Goal: Task Accomplishment & Management: Use online tool/utility

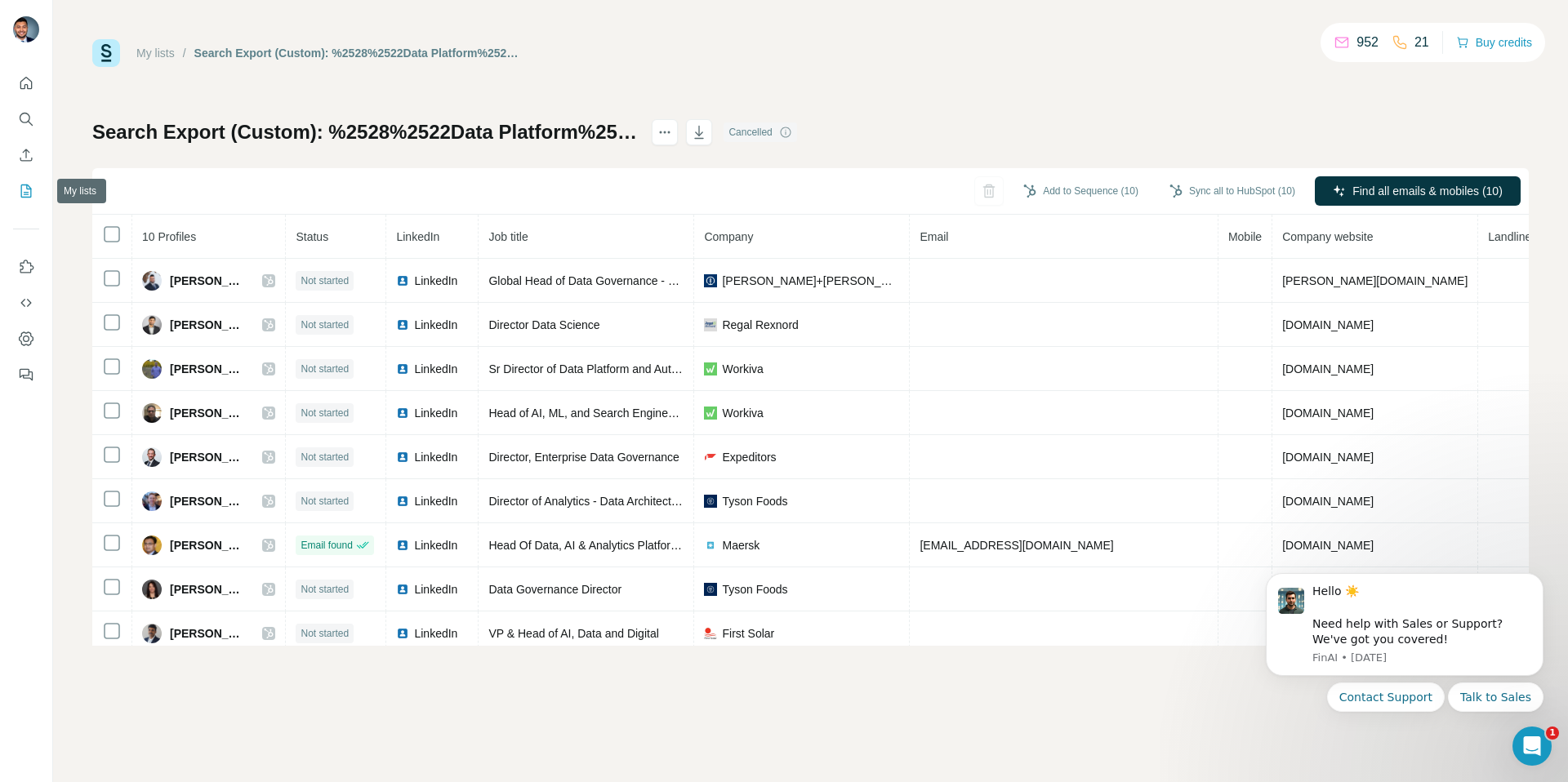
click at [27, 191] on icon "My lists" at bounding box center [27, 190] width 9 height 10
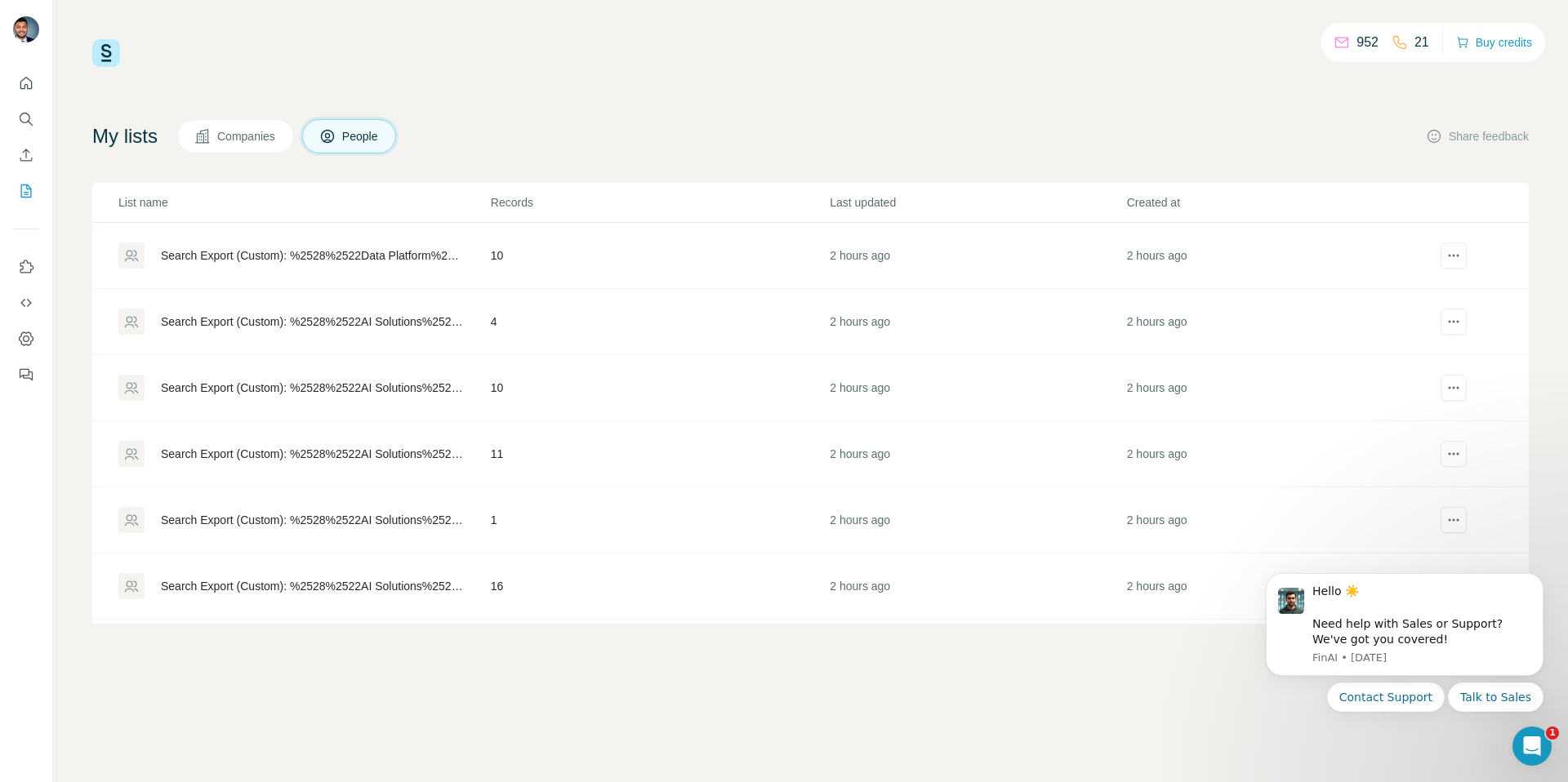
click at [210, 264] on div "Search Export (Custom): %2528%2522Data Platform%2522 OR %2522Data Engineering%2…" at bounding box center [303, 256] width 371 height 27
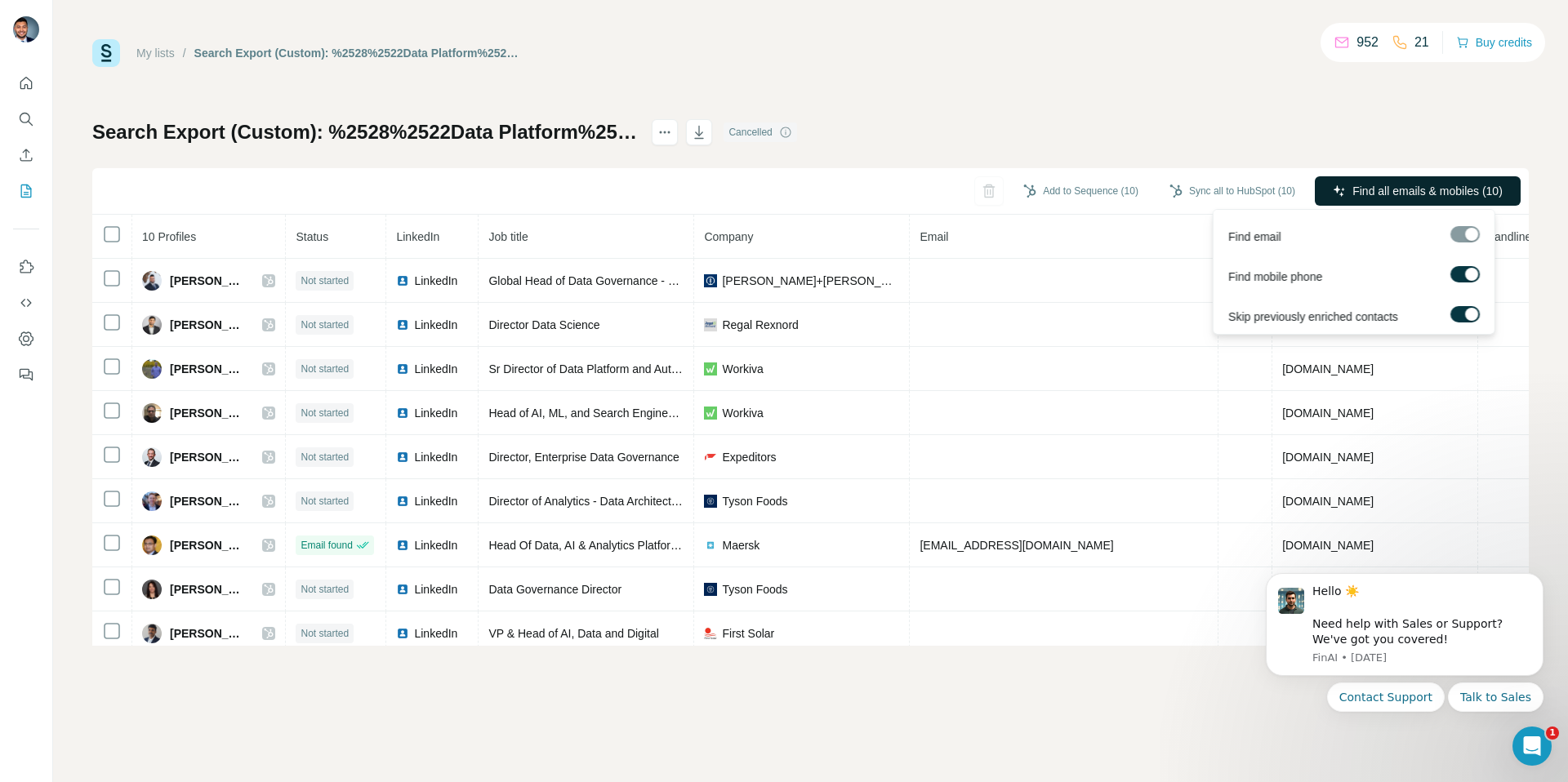
click at [1358, 180] on button "Find all emails & mobiles (10)" at bounding box center [1417, 191] width 206 height 29
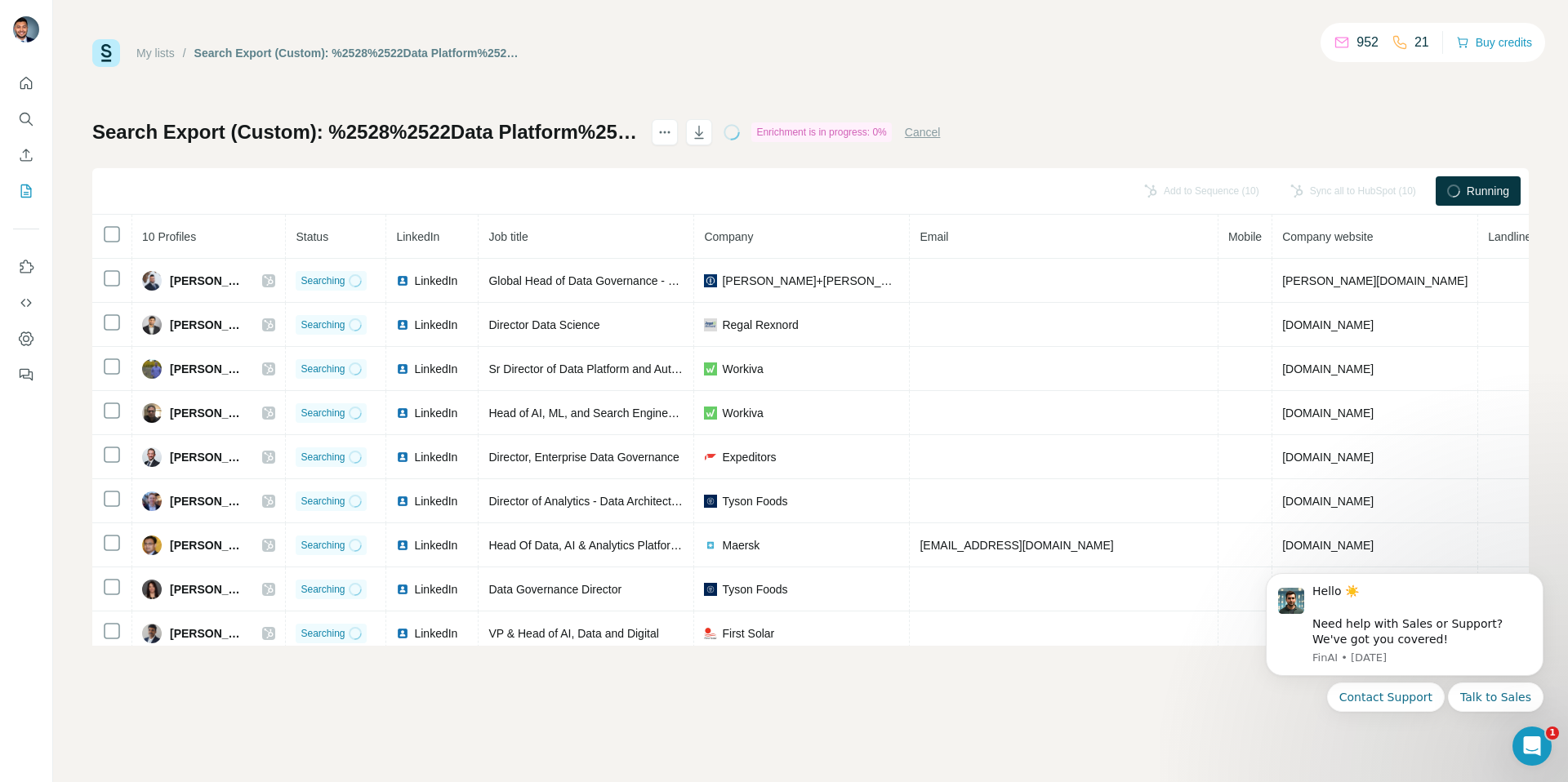
click at [1347, 38] on div "952" at bounding box center [1356, 42] width 45 height 20
click at [1344, 44] on div "952" at bounding box center [1356, 42] width 45 height 20
click at [673, 139] on icon "actions" at bounding box center [665, 132] width 16 height 16
click at [1396, 694] on button "Contact Support" at bounding box center [1386, 697] width 118 height 29
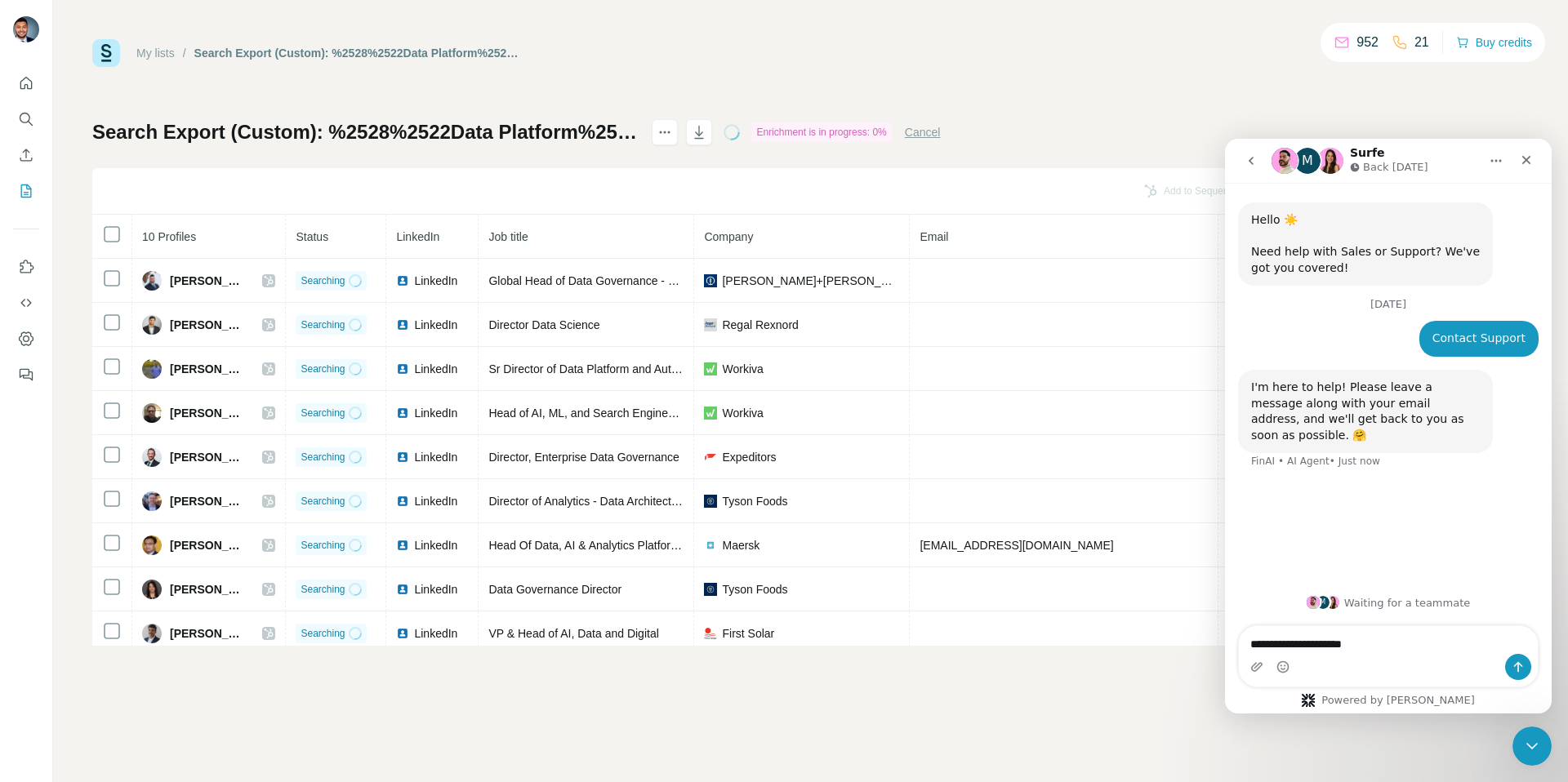
type textarea "**********"
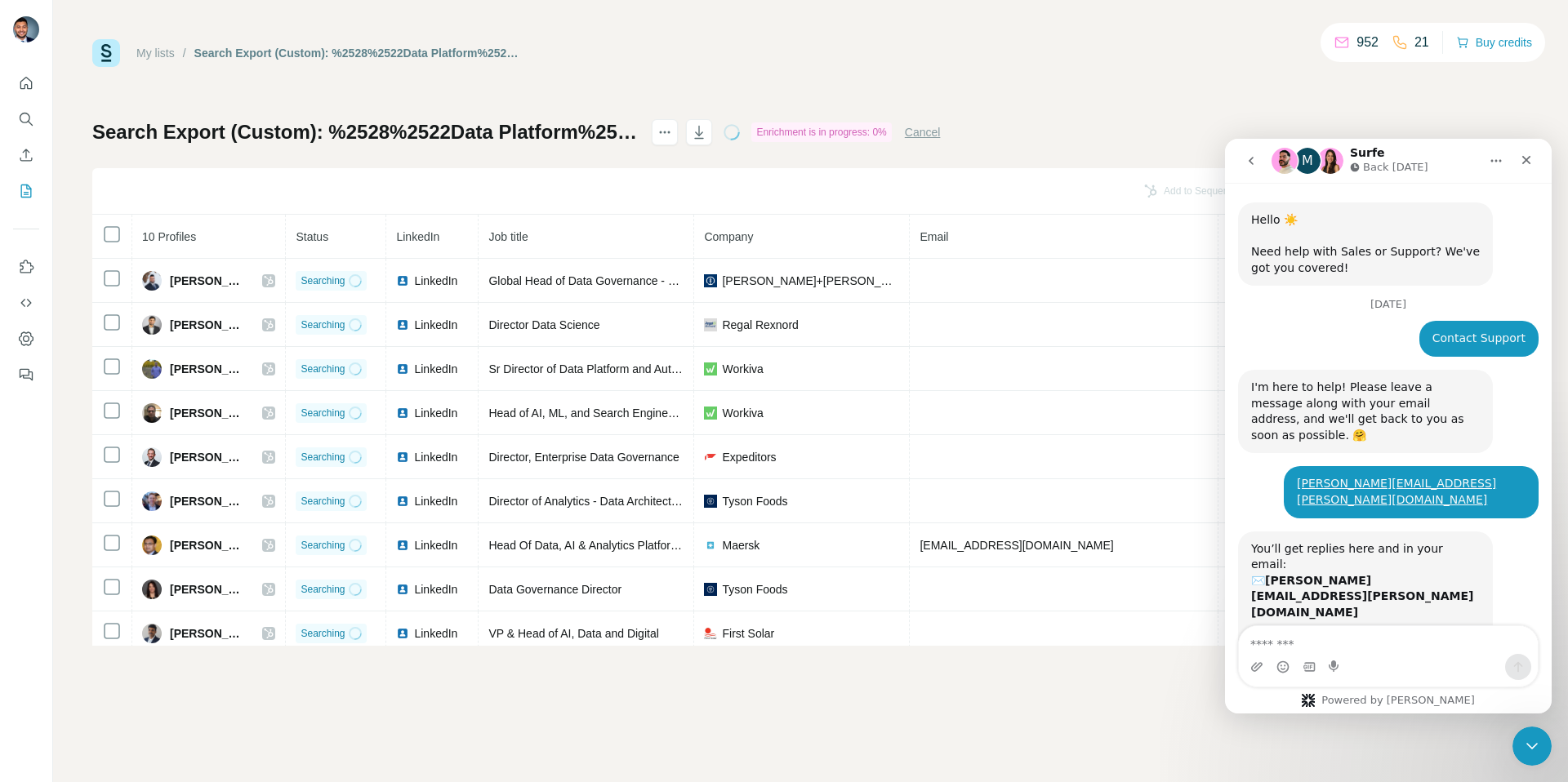
scroll to position [45, 0]
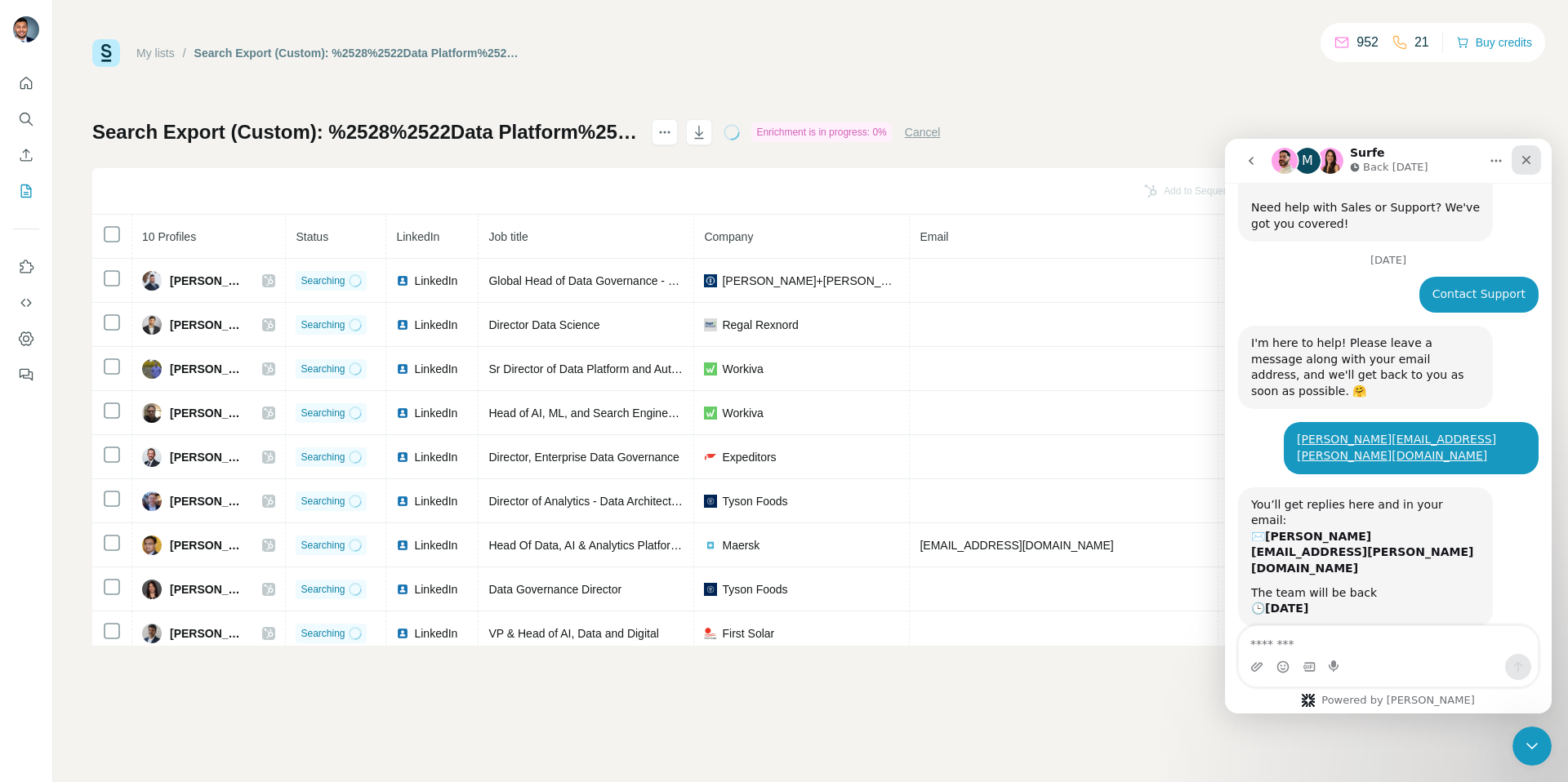
click at [1526, 157] on icon "Close" at bounding box center [1526, 160] width 13 height 13
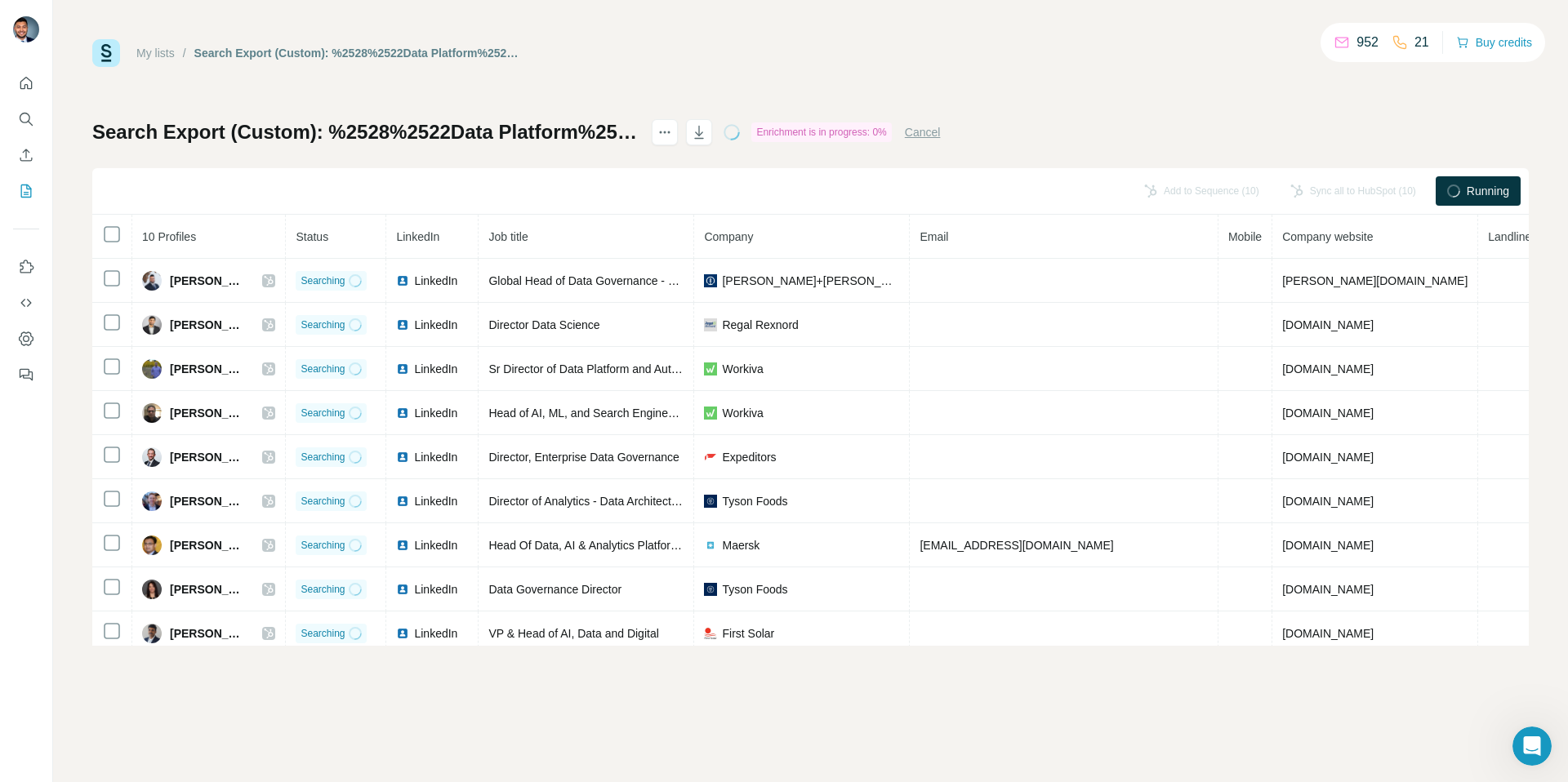
click at [1497, 187] on span "Running" at bounding box center [1487, 191] width 43 height 16
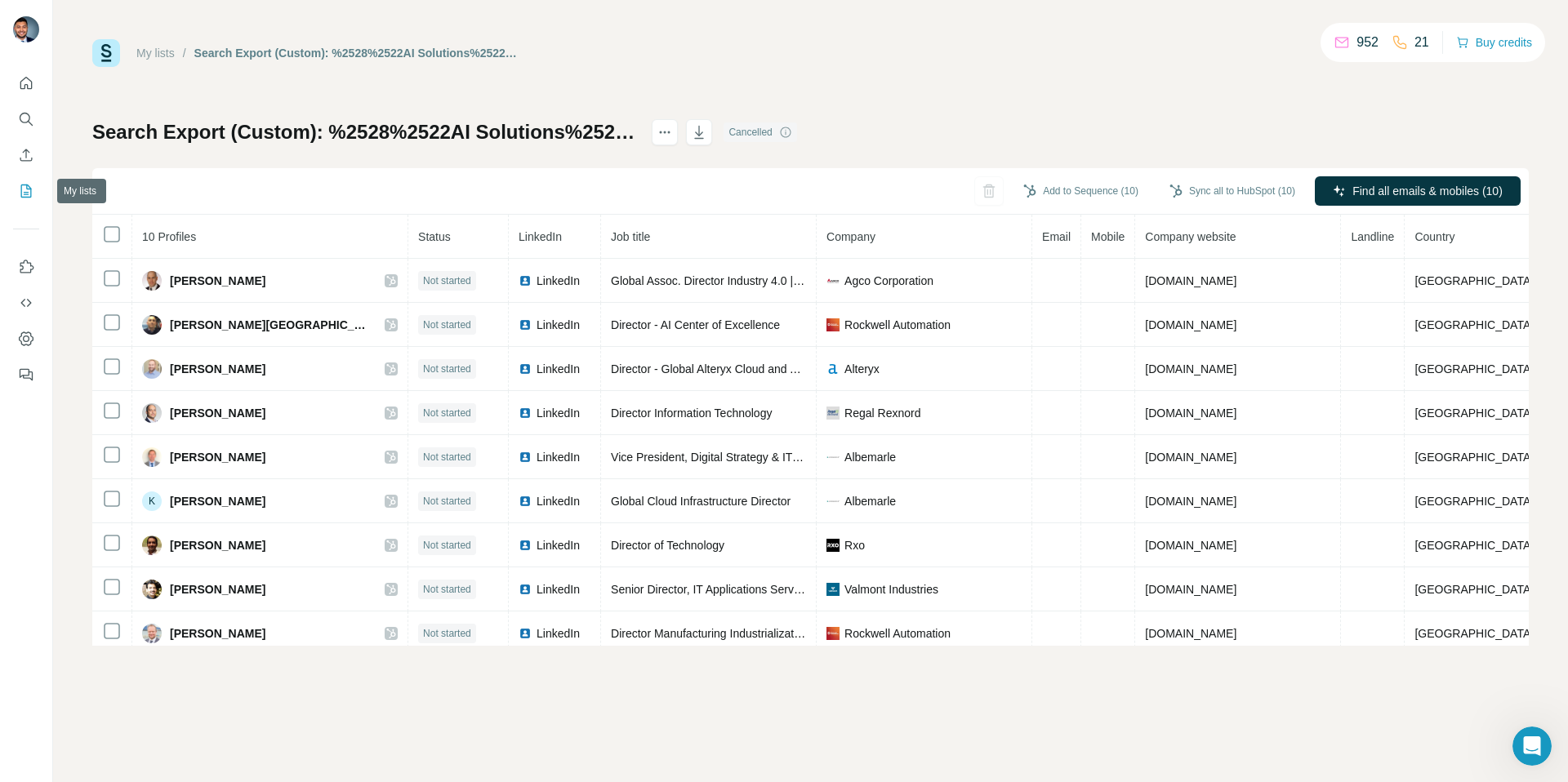
click at [23, 197] on icon "My lists" at bounding box center [26, 191] width 10 height 13
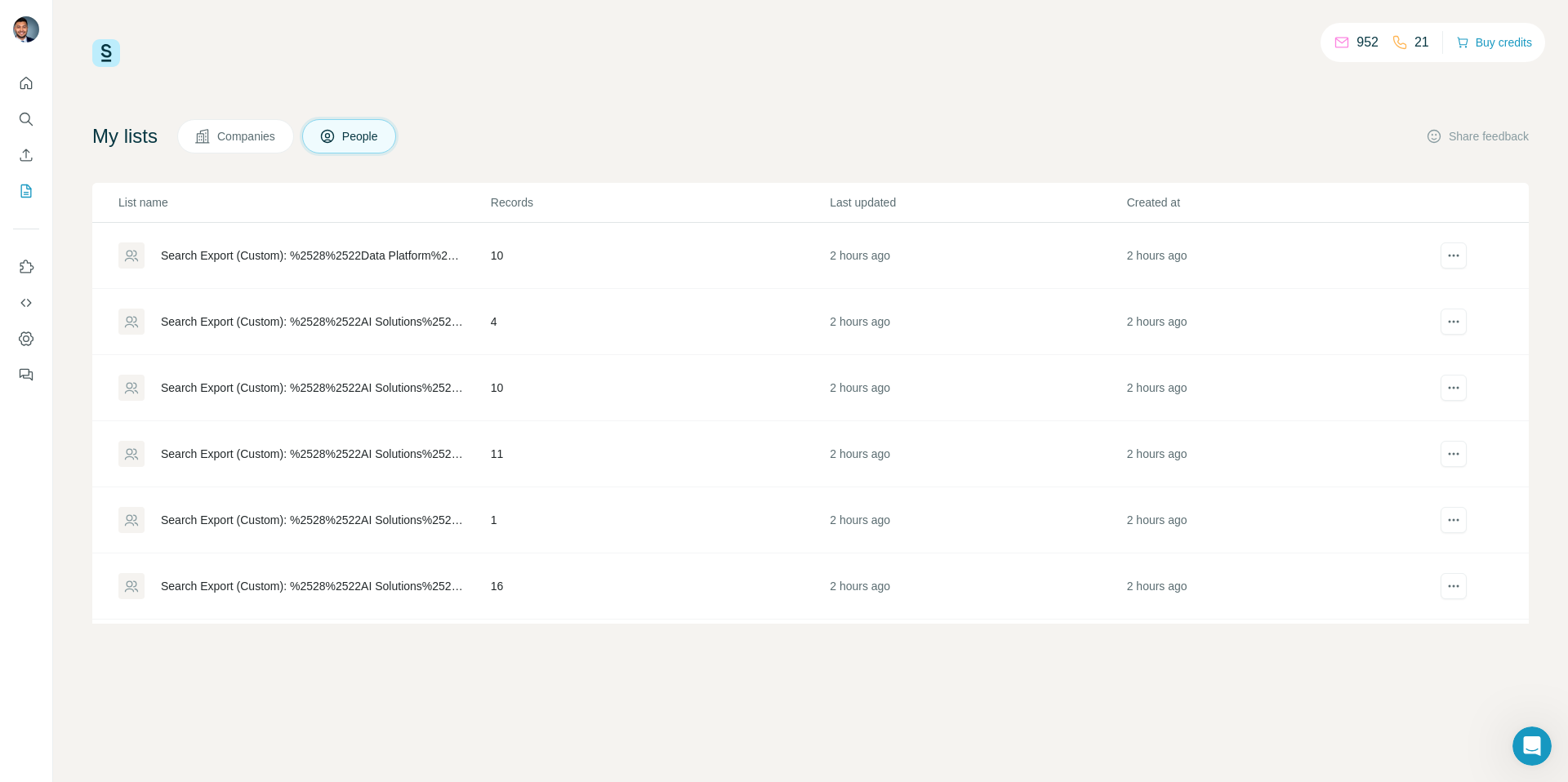
click at [280, 451] on div "Search Export (Custom): %2528%2522AI Solutions%2522 OR %2522AI Platforms%2522 O…" at bounding box center [312, 453] width 302 height 16
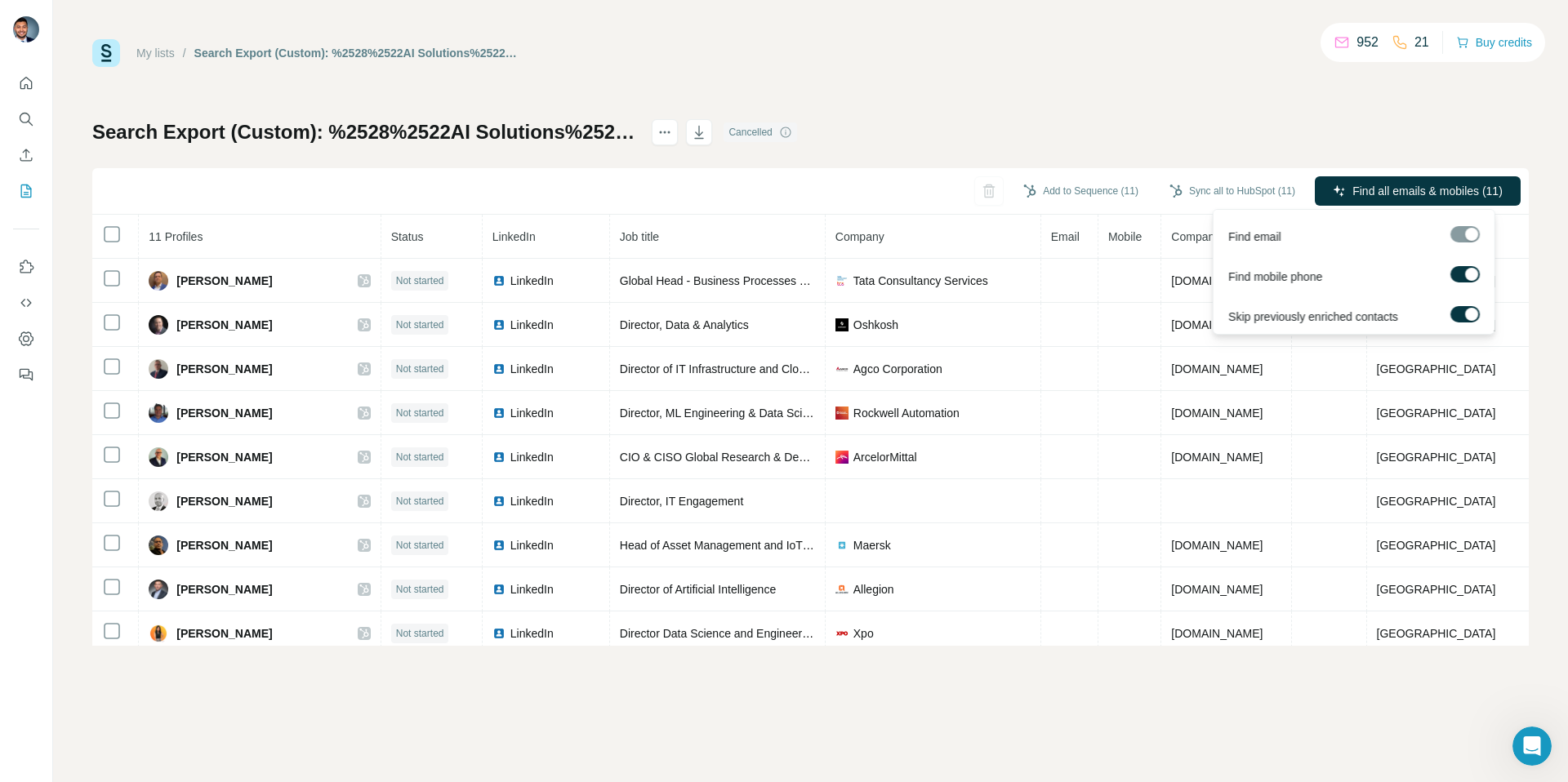
click at [1462, 276] on label at bounding box center [1465, 274] width 29 height 16
click at [1447, 188] on span "Find all emails (11)" at bounding box center [1455, 191] width 97 height 16
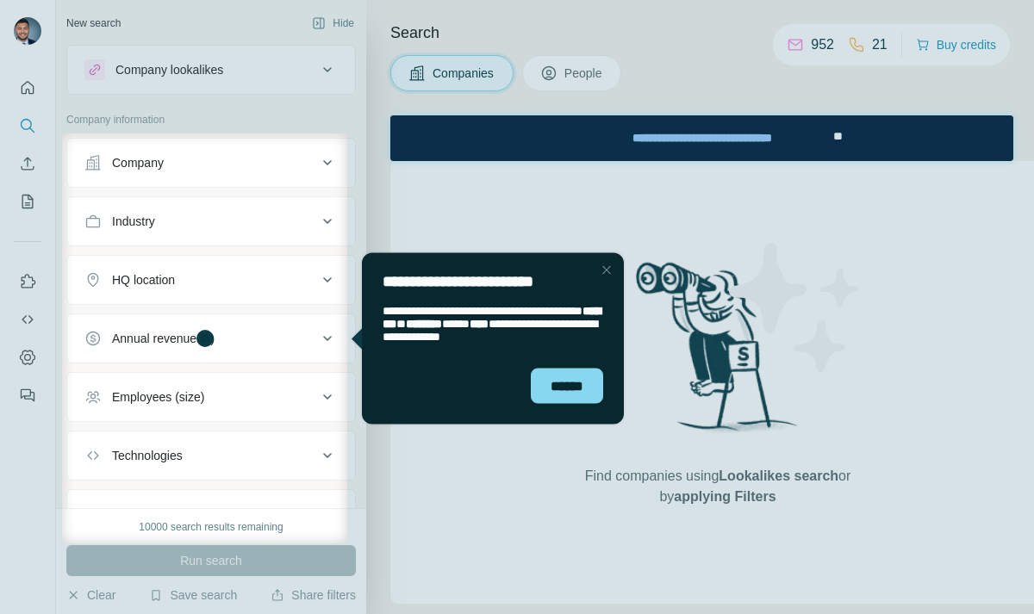
click at [29, 204] on div at bounding box center [31, 339] width 62 height 410
click at [28, 203] on div at bounding box center [31, 339] width 62 height 410
click at [573, 384] on div "******" at bounding box center [567, 385] width 72 height 35
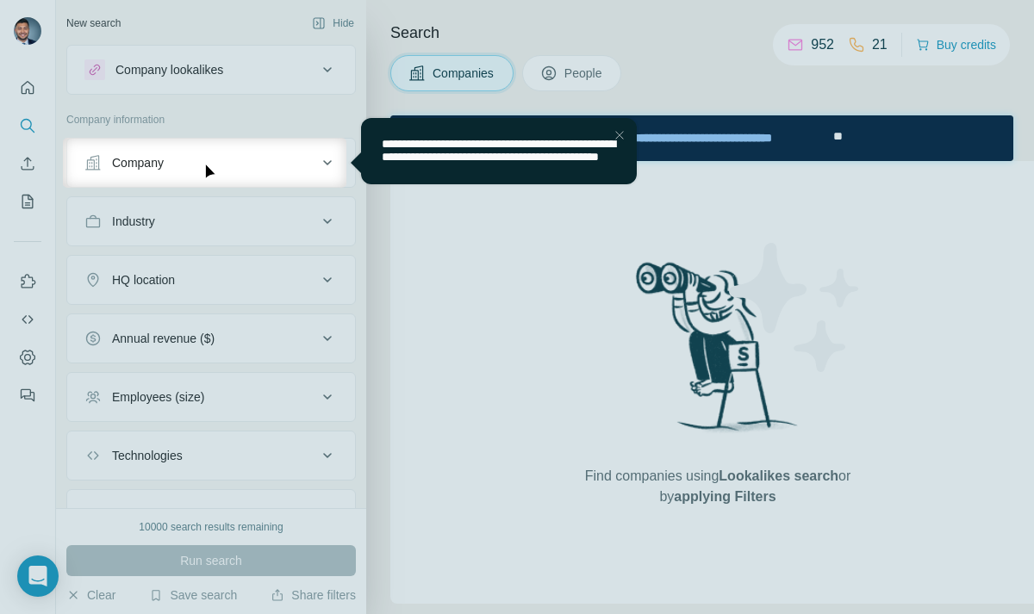
click at [34, 203] on div at bounding box center [517, 401] width 1034 height 426
click at [619, 129] on div "Close Step" at bounding box center [619, 135] width 21 height 21
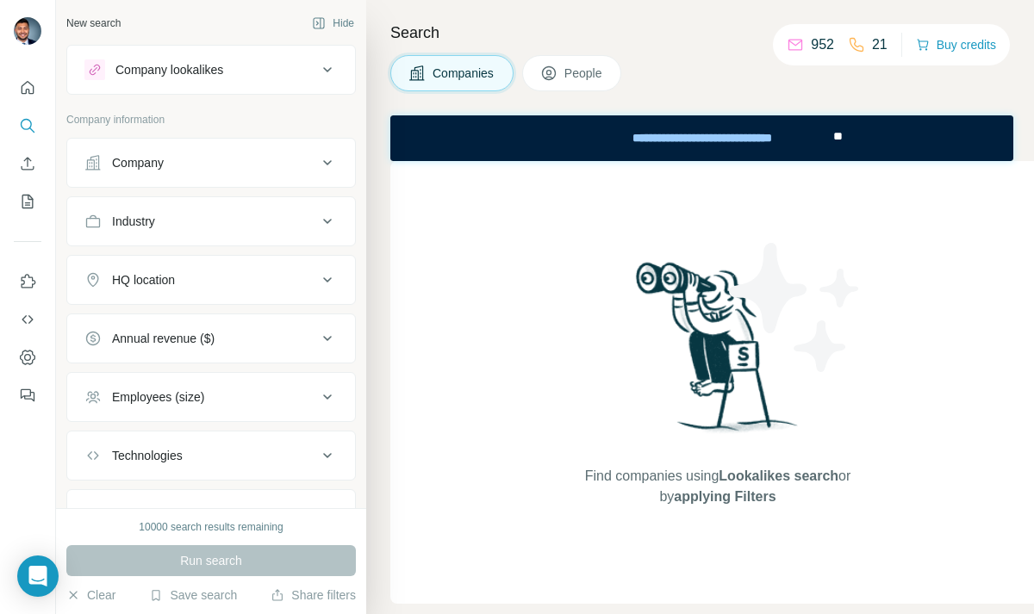
click at [13, 203] on div at bounding box center [27, 236] width 55 height 349
click at [22, 203] on icon "My lists" at bounding box center [27, 202] width 11 height 14
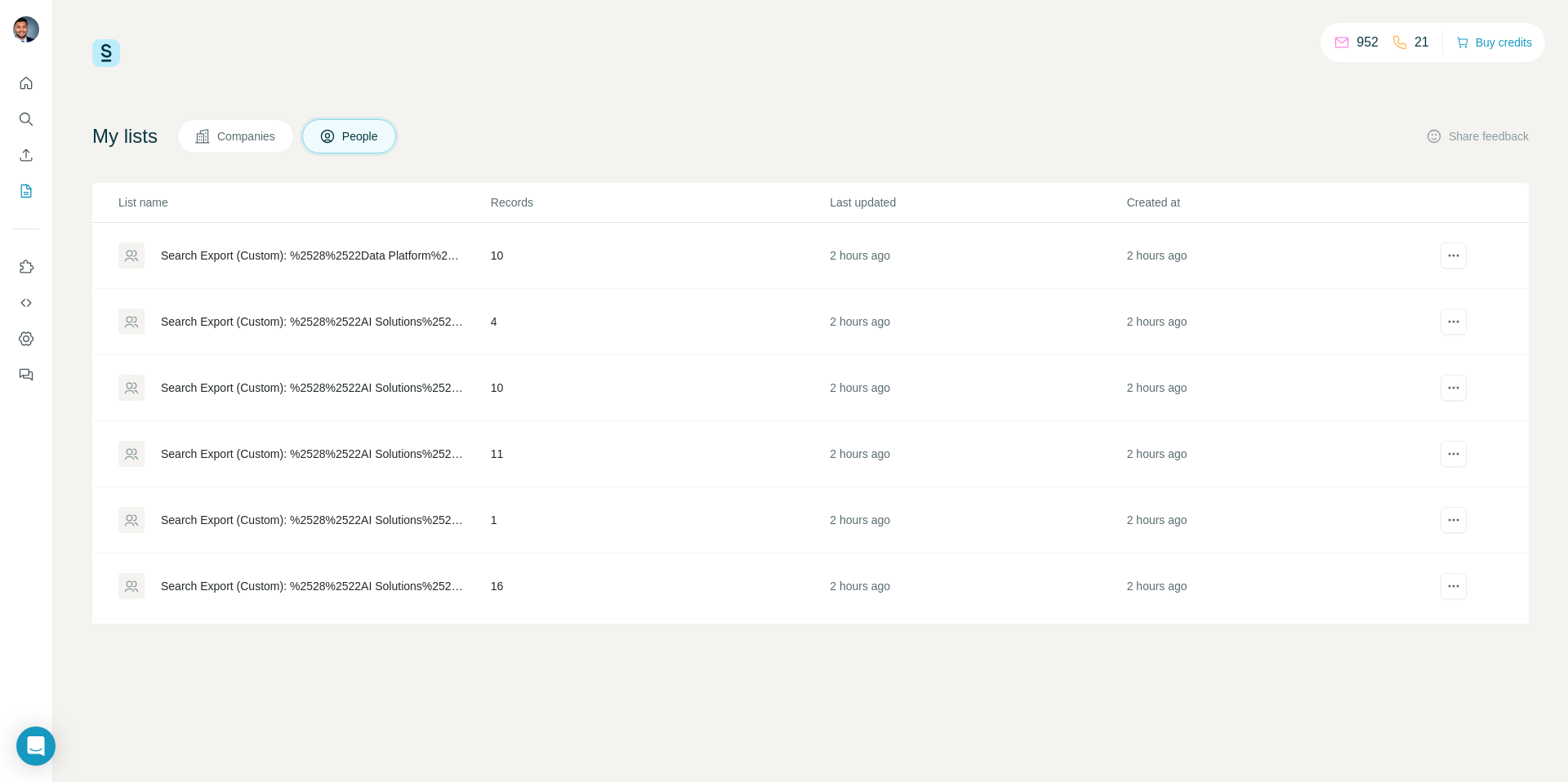
click at [326, 264] on div "Search Export (Custom): %2528%2522Data Platform%2522 OR %2522Data Engineering%2…" at bounding box center [303, 256] width 371 height 27
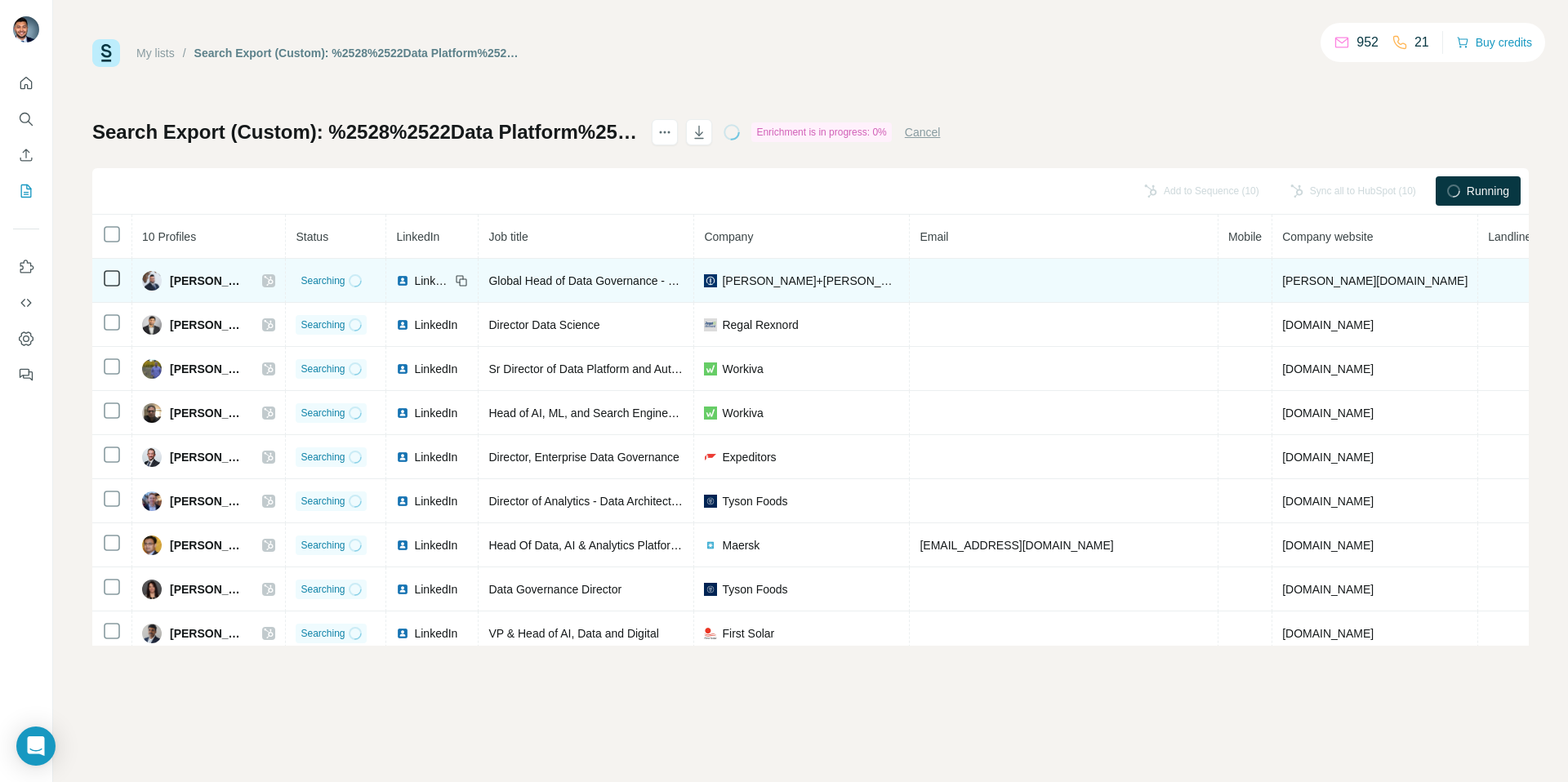
click at [274, 284] on icon at bounding box center [268, 281] width 9 height 9
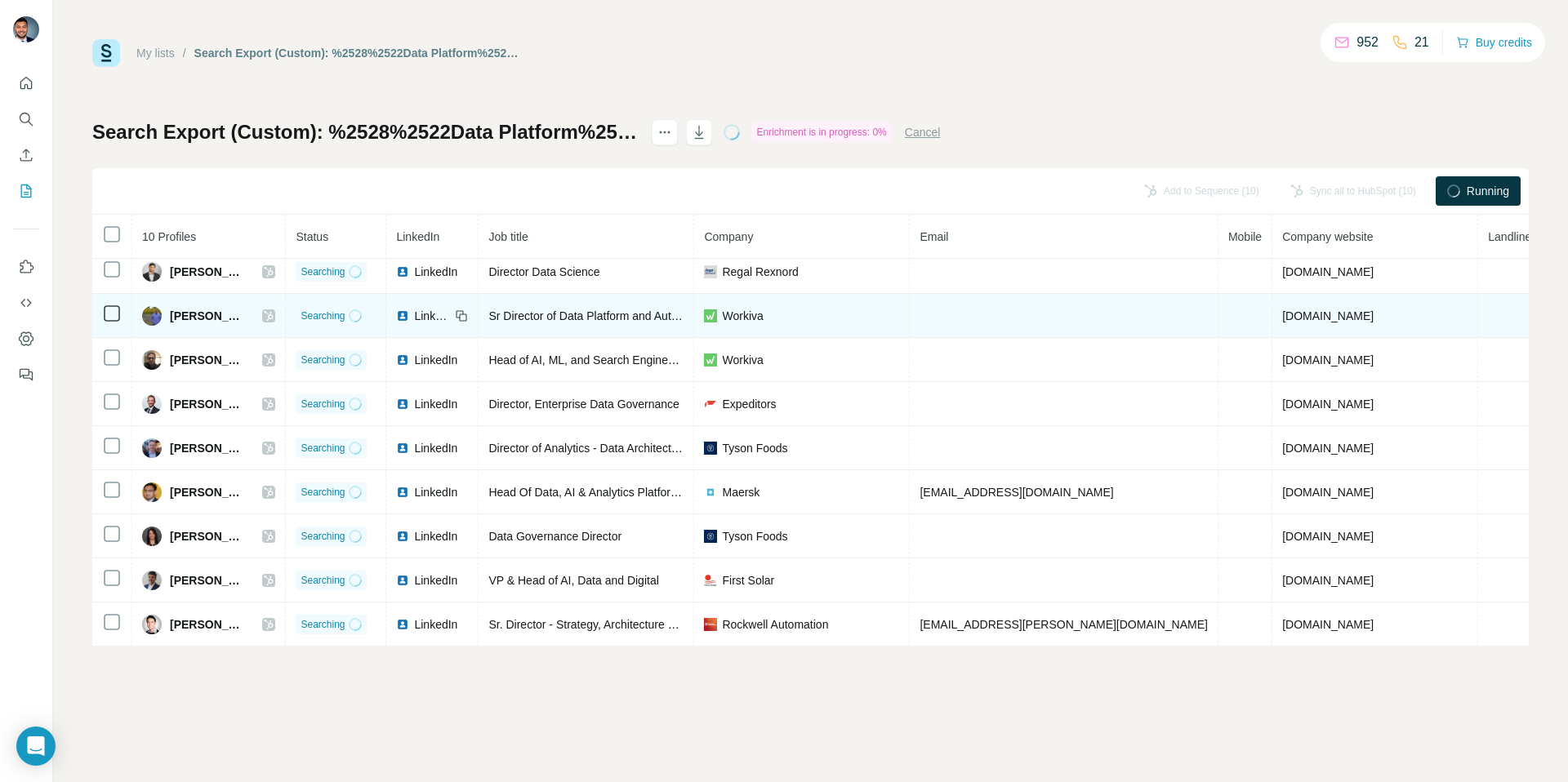
scroll to position [54, 0]
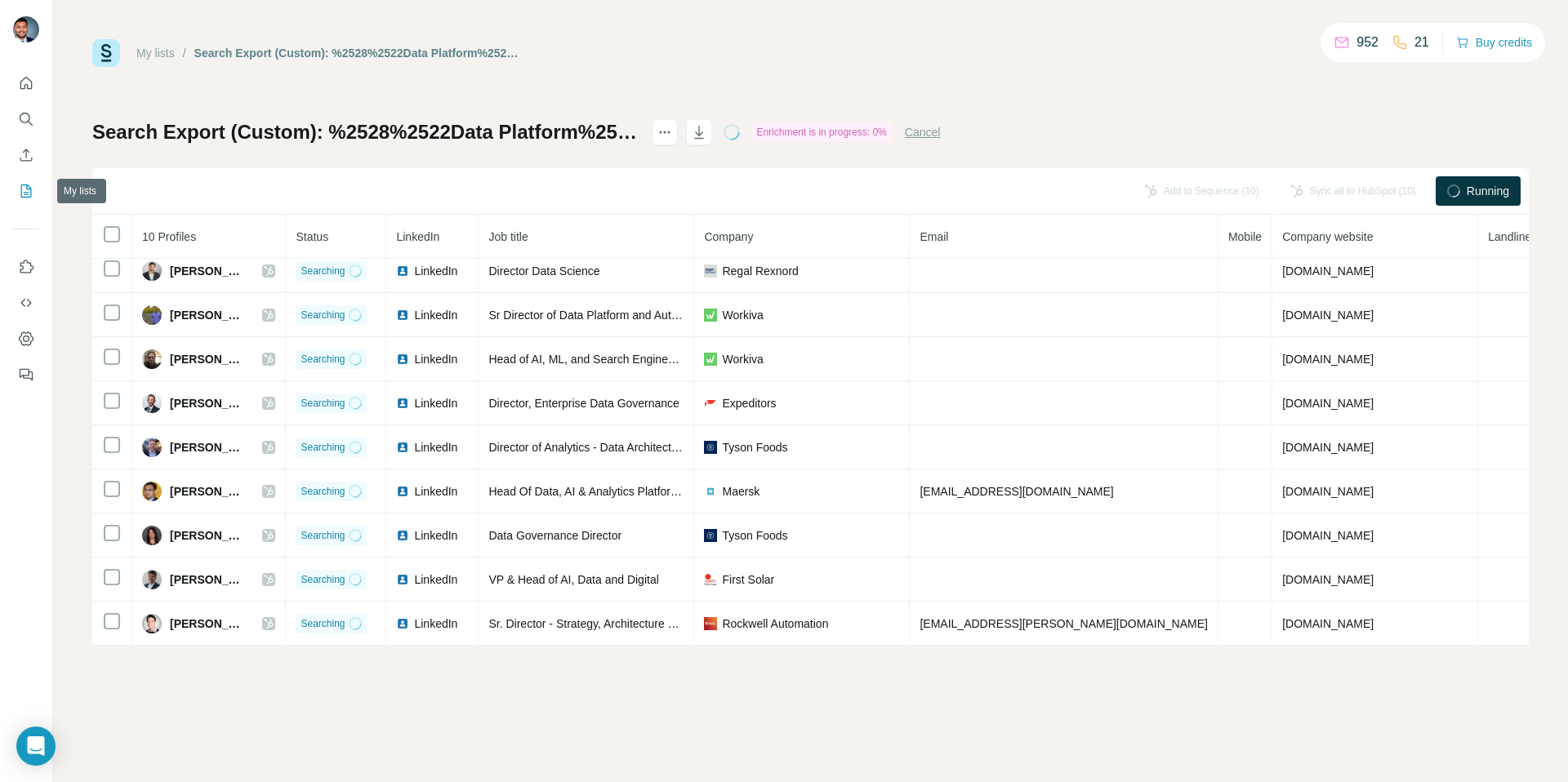
click at [27, 197] on icon "My lists" at bounding box center [26, 191] width 10 height 13
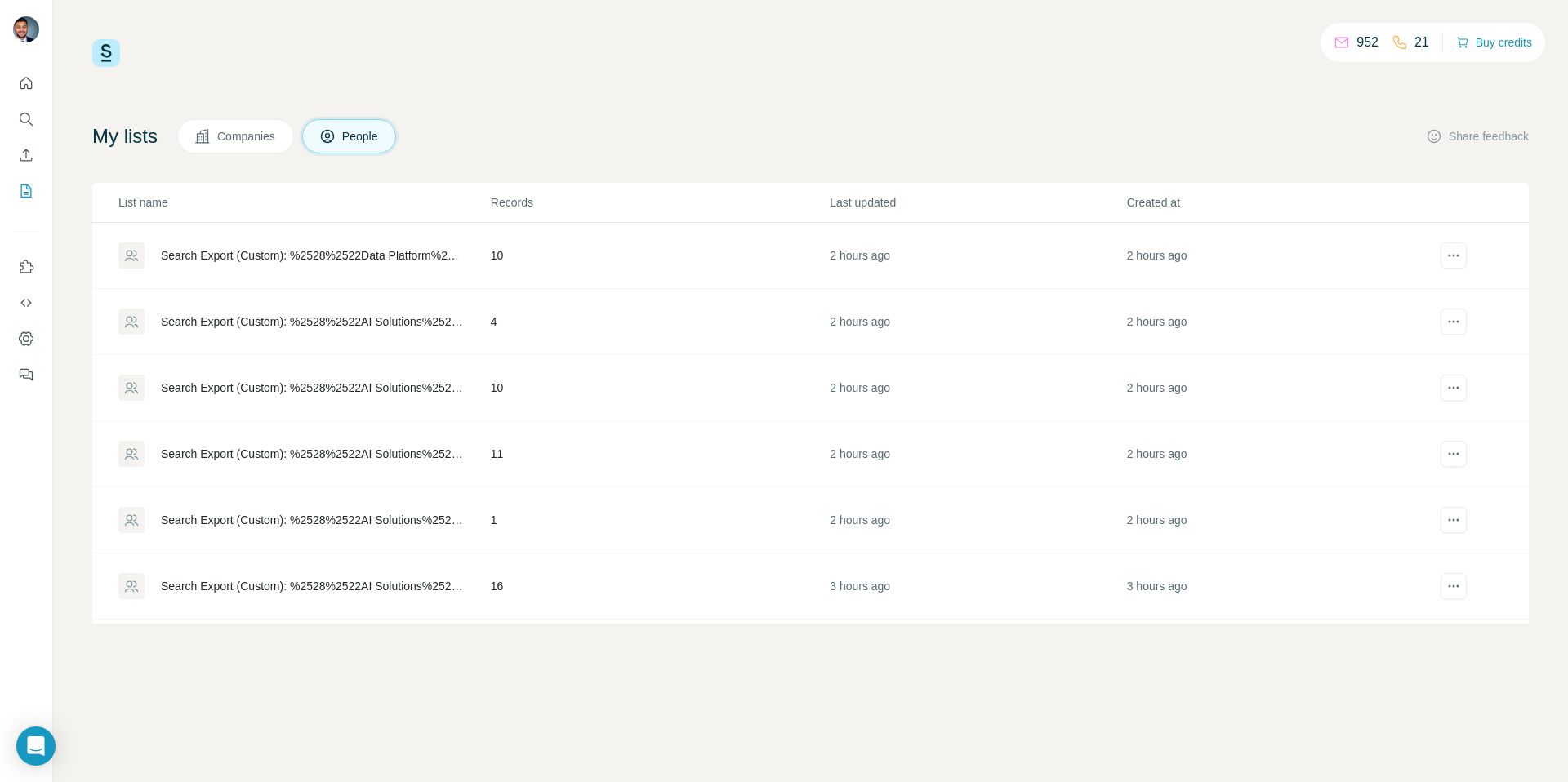
click at [199, 267] on div "Search Export (Custom): %2528%2522Data Platform%2522 OR %2522Data Engineering%2…" at bounding box center [303, 256] width 371 height 27
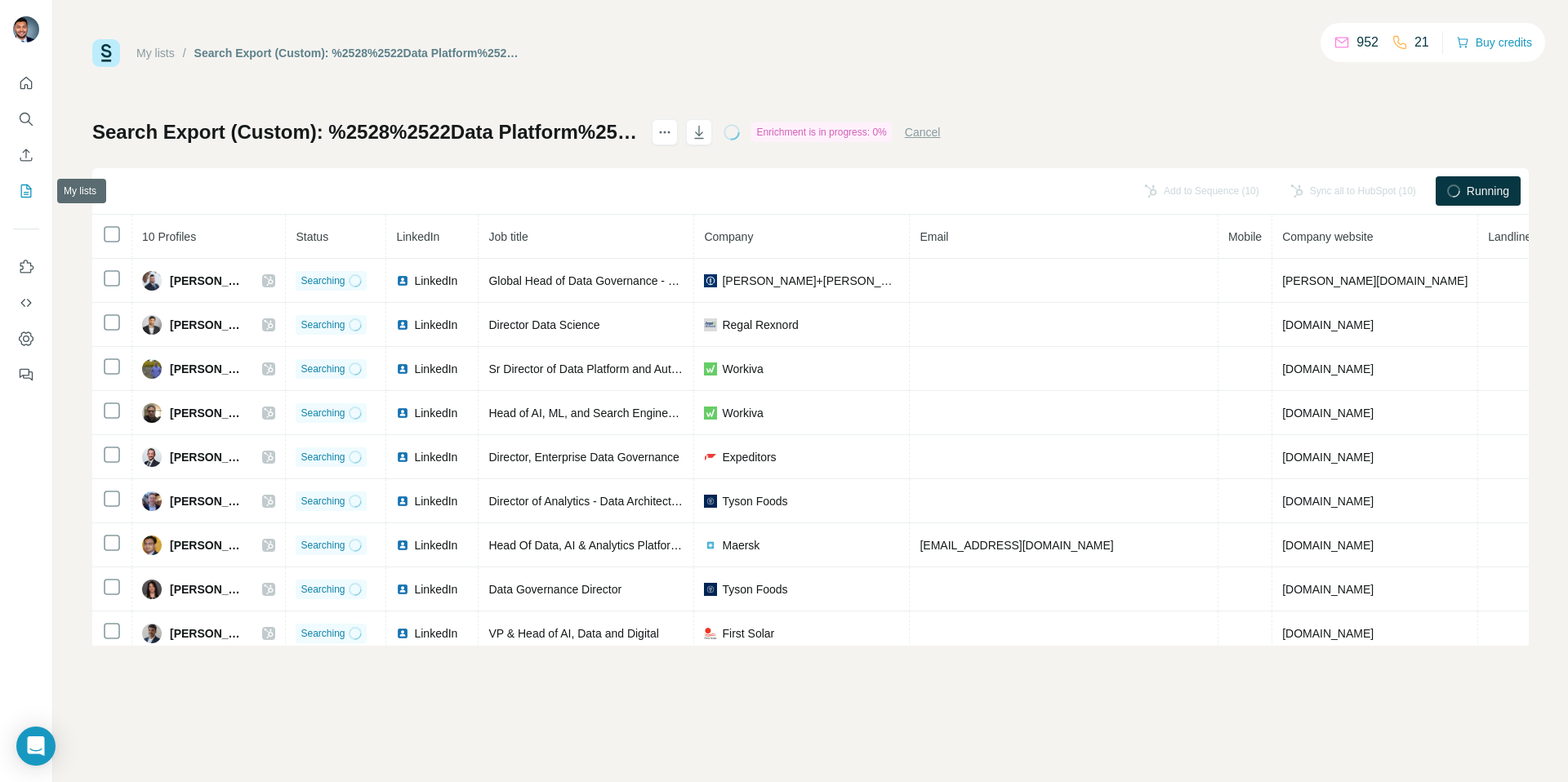
click at [25, 193] on icon "My lists" at bounding box center [27, 190] width 9 height 10
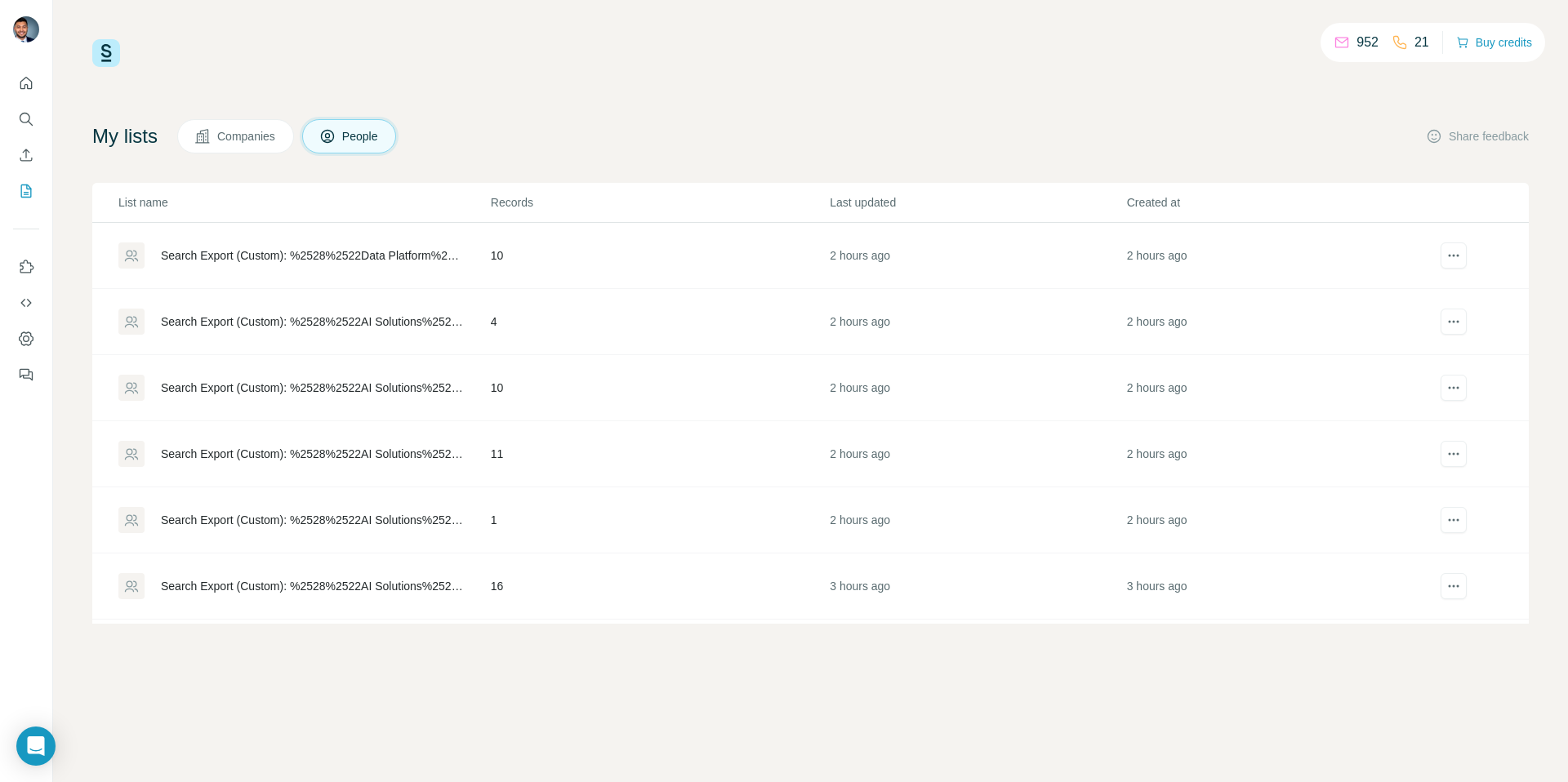
click at [304, 407] on td "Search Export (Custom): %2528%2522AI Solutions%2522 OR %2522AI Platforms%2522 O…" at bounding box center [291, 389] width 398 height 66
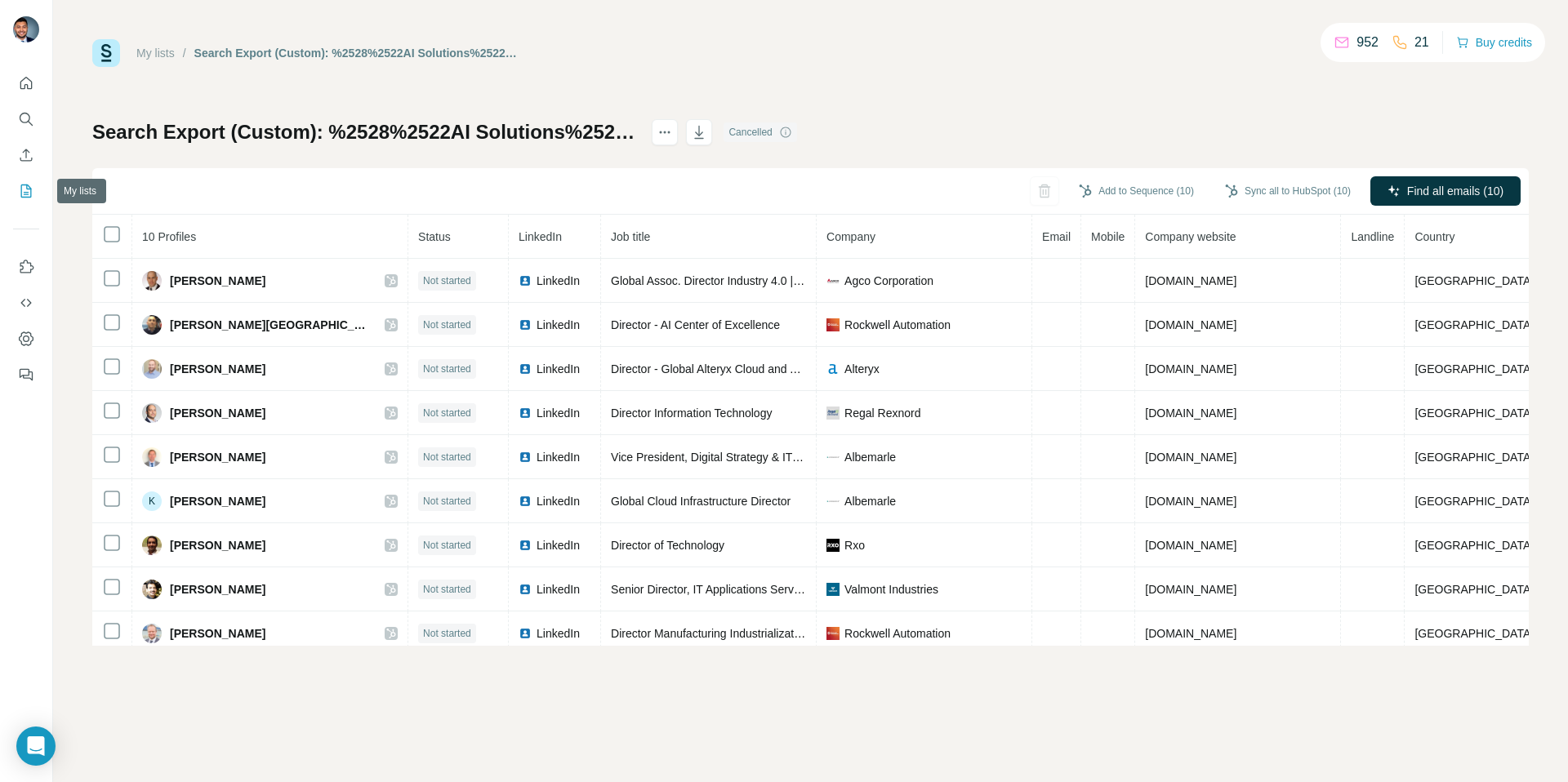
click at [15, 181] on button "My lists" at bounding box center [27, 191] width 27 height 29
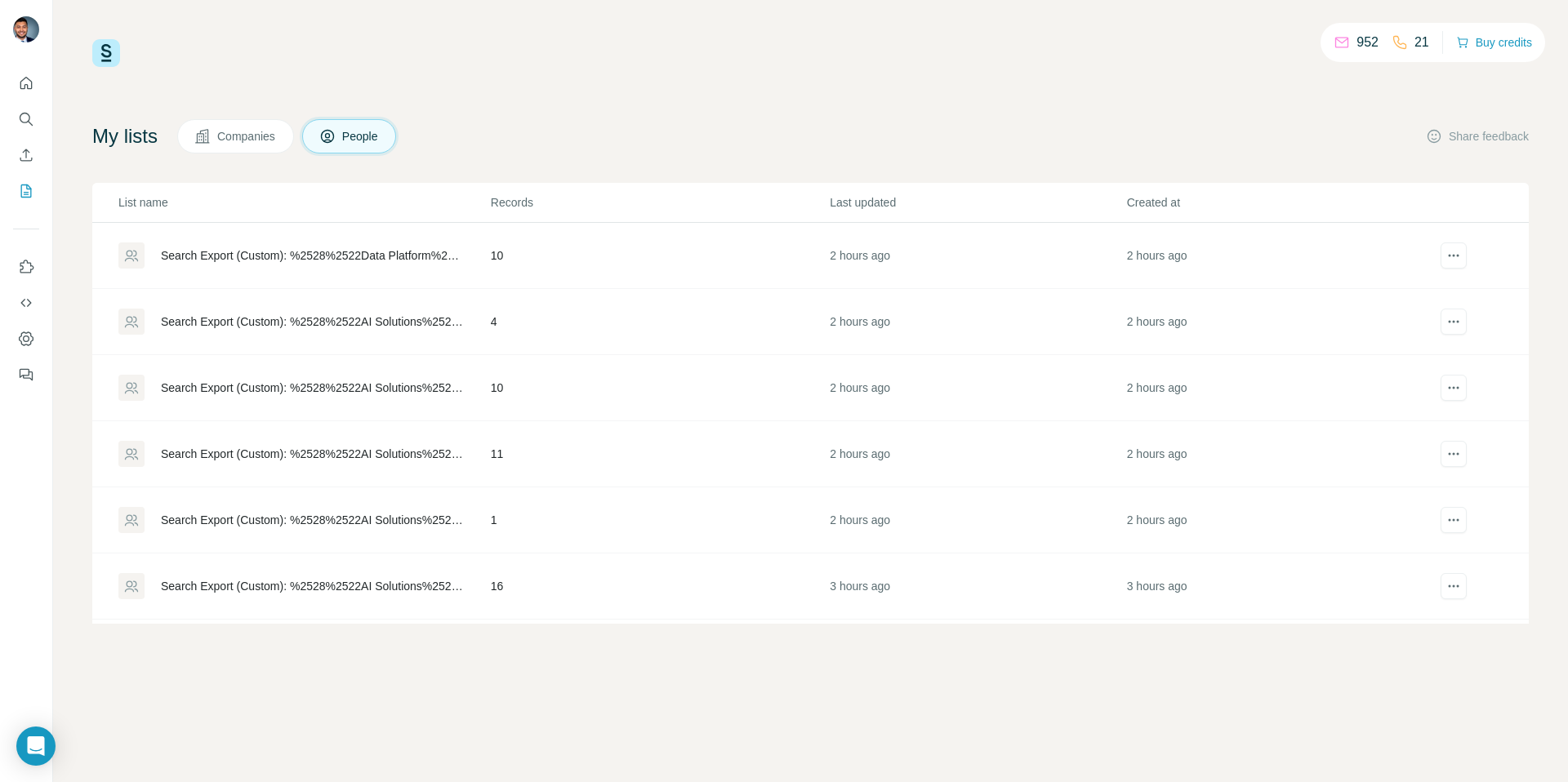
click at [268, 439] on td "Search Export (Custom): %2528%2522AI Solutions%2522 OR %2522AI Platforms%2522 O…" at bounding box center [291, 455] width 398 height 66
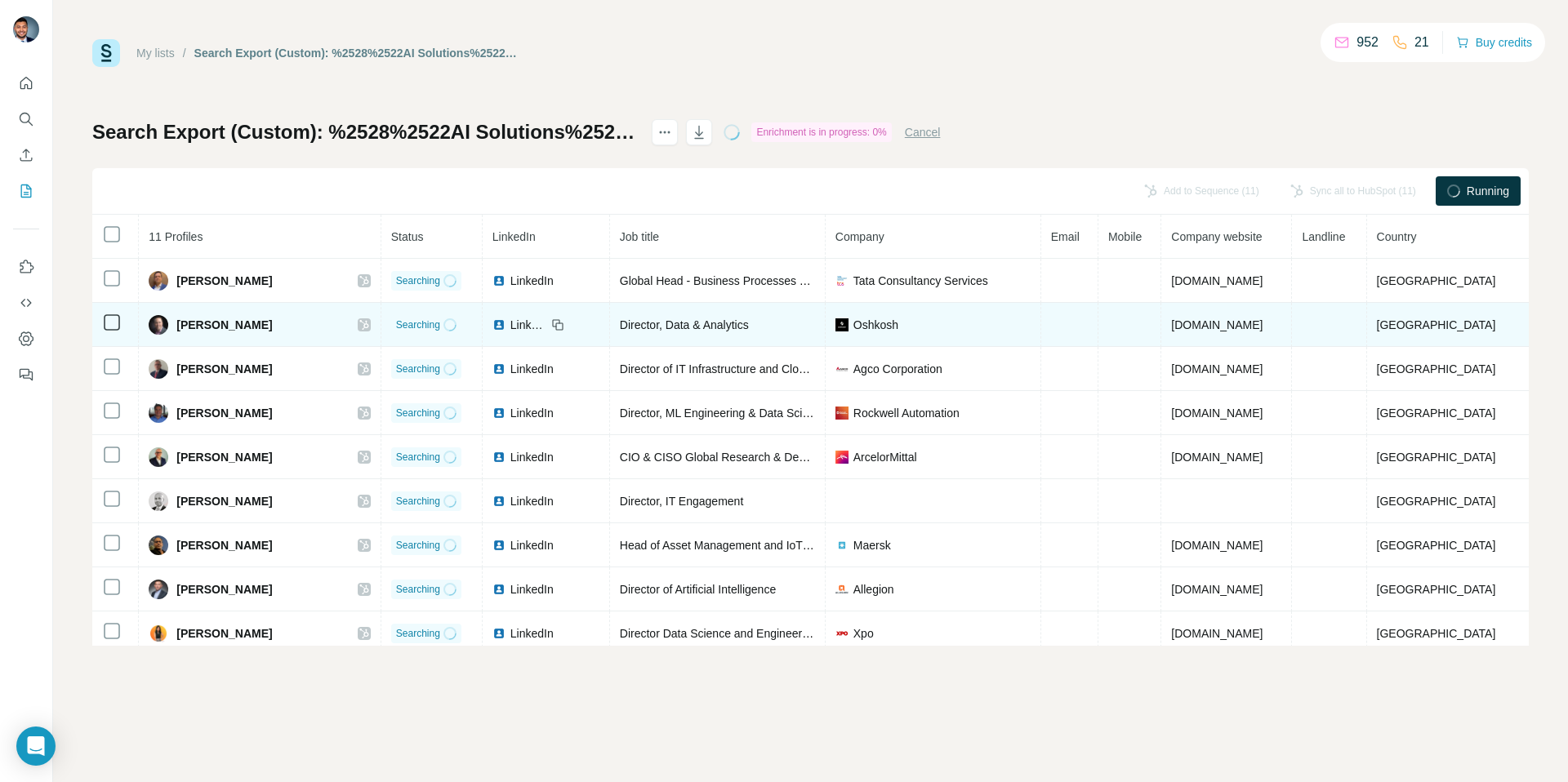
click at [359, 326] on icon at bounding box center [364, 325] width 9 height 13
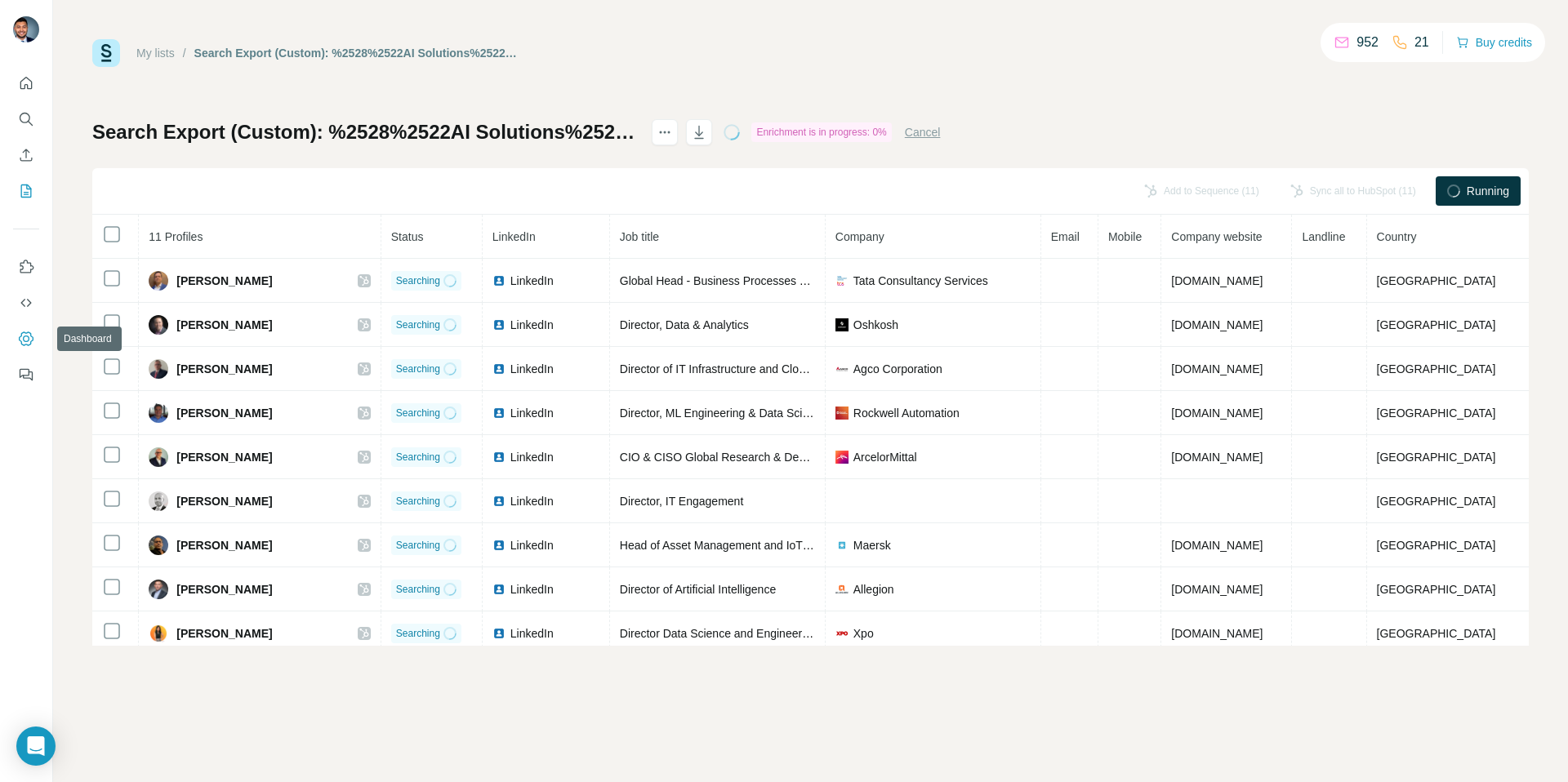
click at [25, 343] on icon "Dashboard" at bounding box center [26, 338] width 16 height 16
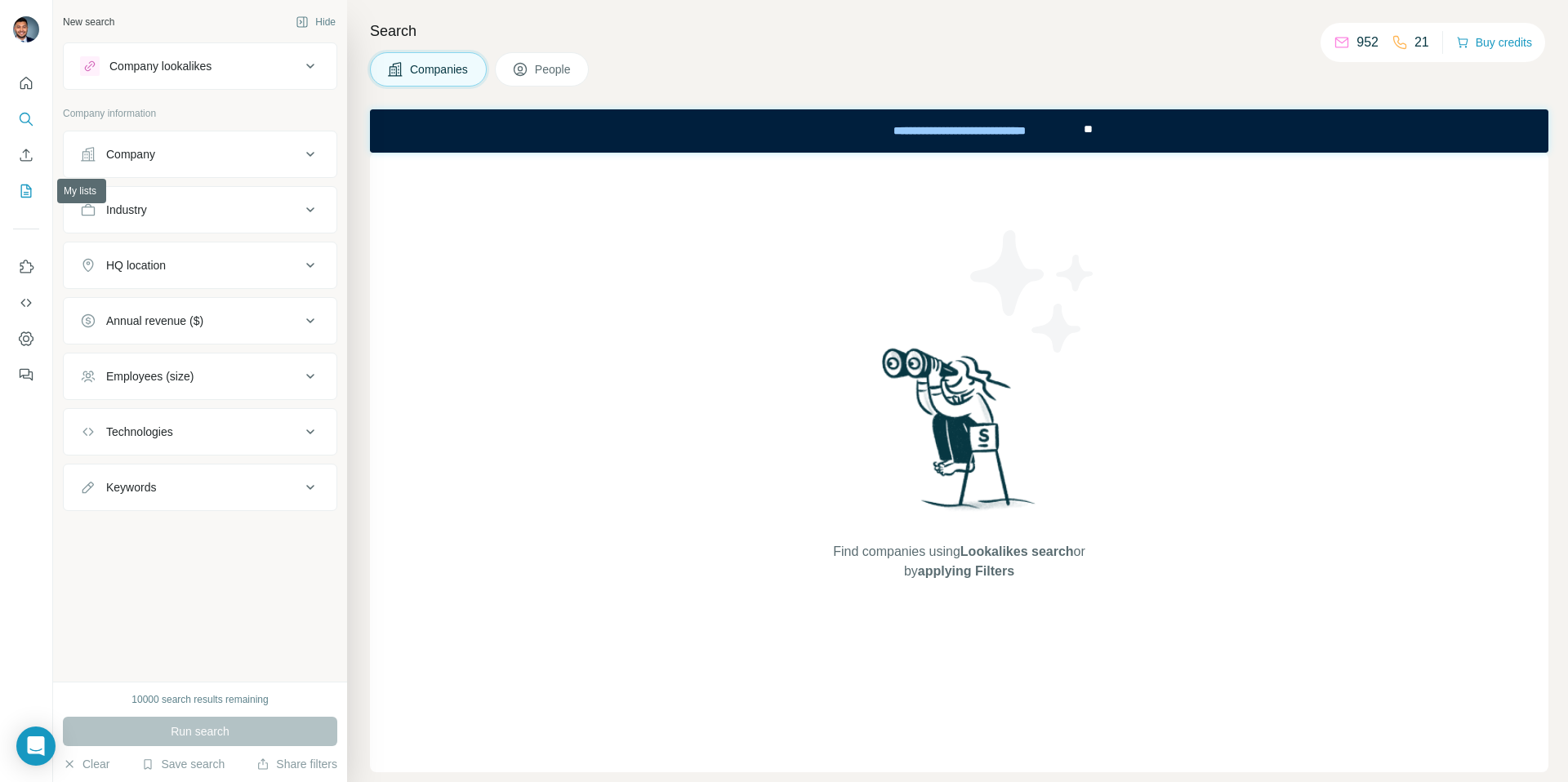
click at [32, 194] on icon "My lists" at bounding box center [26, 191] width 16 height 16
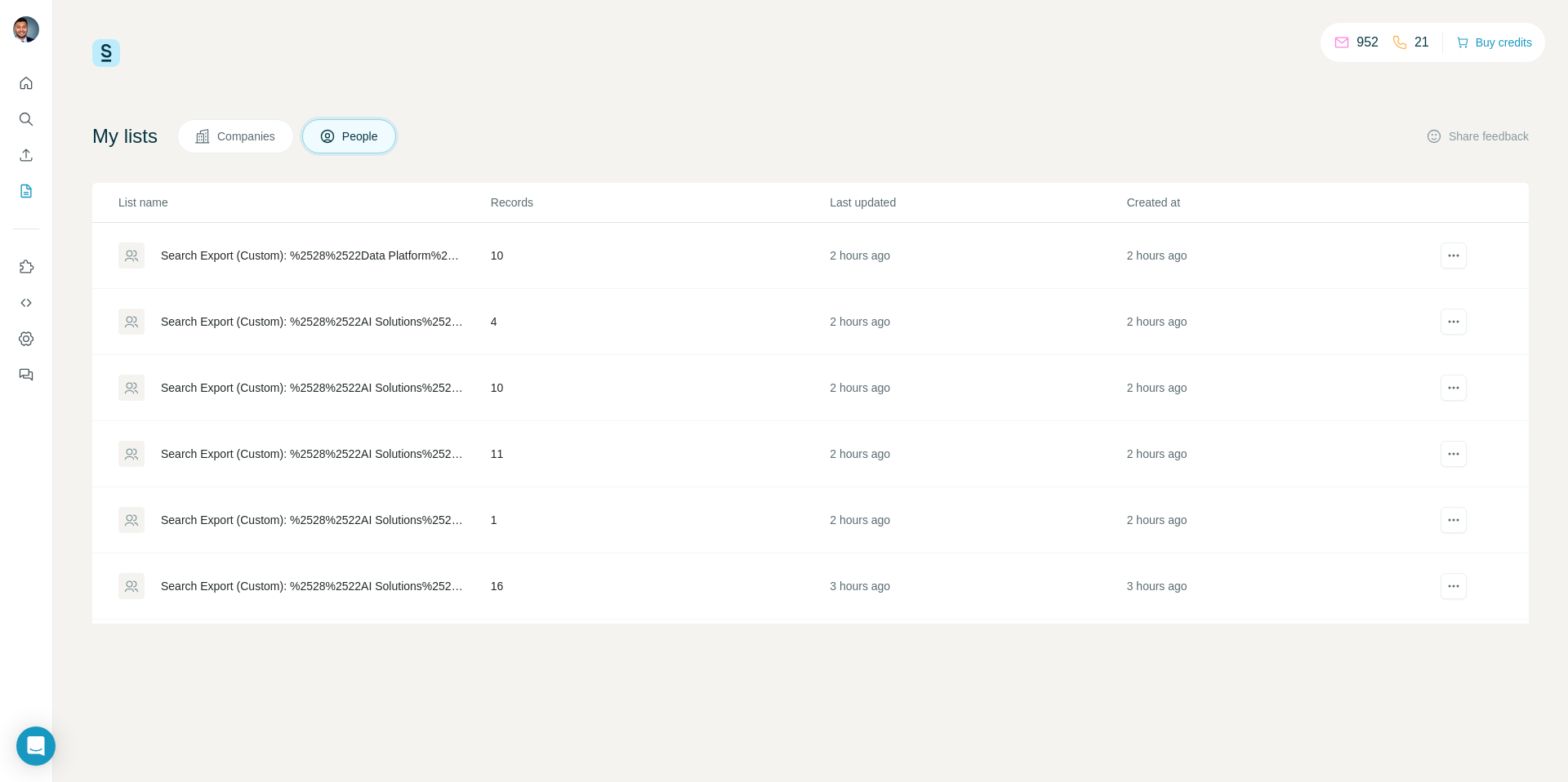
click at [303, 309] on div "Search Export (Custom): %2528%2522AI Solutions%2522 OR %2522AI Platforms%2522 O…" at bounding box center [303, 322] width 371 height 27
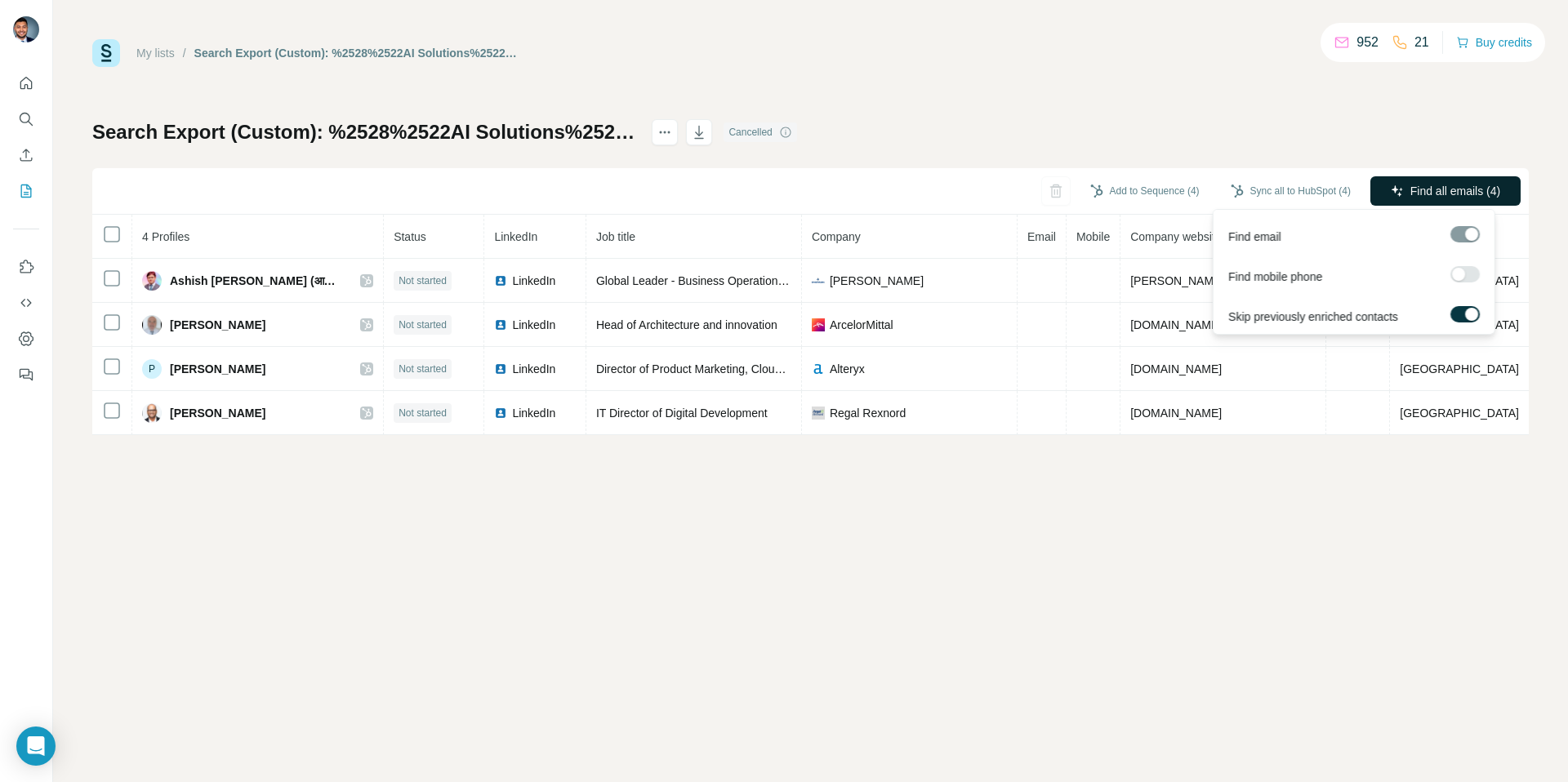
click at [1437, 190] on span "Find all emails (4)" at bounding box center [1455, 191] width 90 height 16
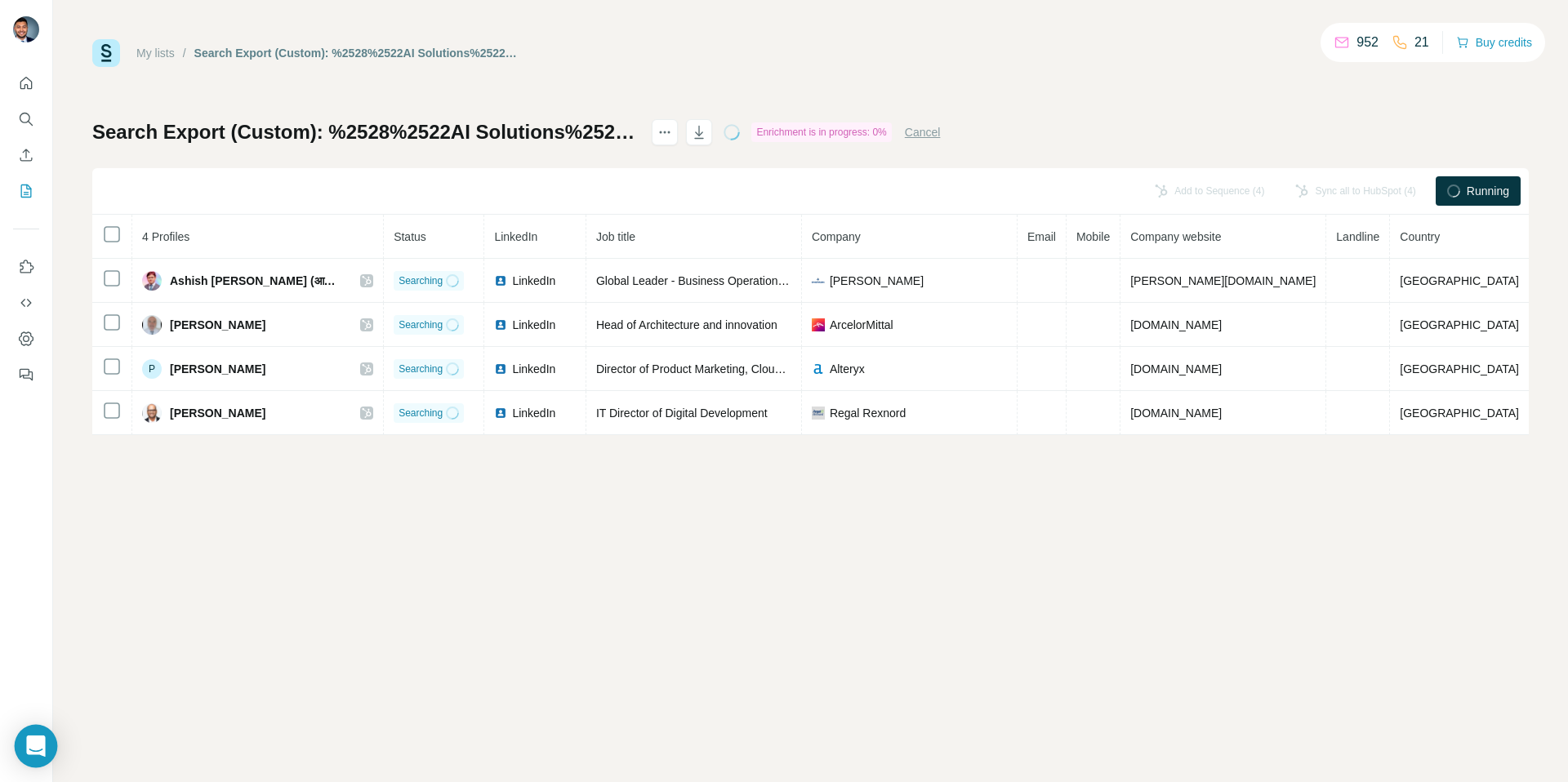
click at [15, 745] on body "My lists / Search Export (Custom): %2528%2522AI Solutions%2522 OR %2522AI Platf…" at bounding box center [784, 391] width 1568 height 782
click at [26, 745] on icon "Open Intercom Messenger" at bounding box center [36, 746] width 21 height 21
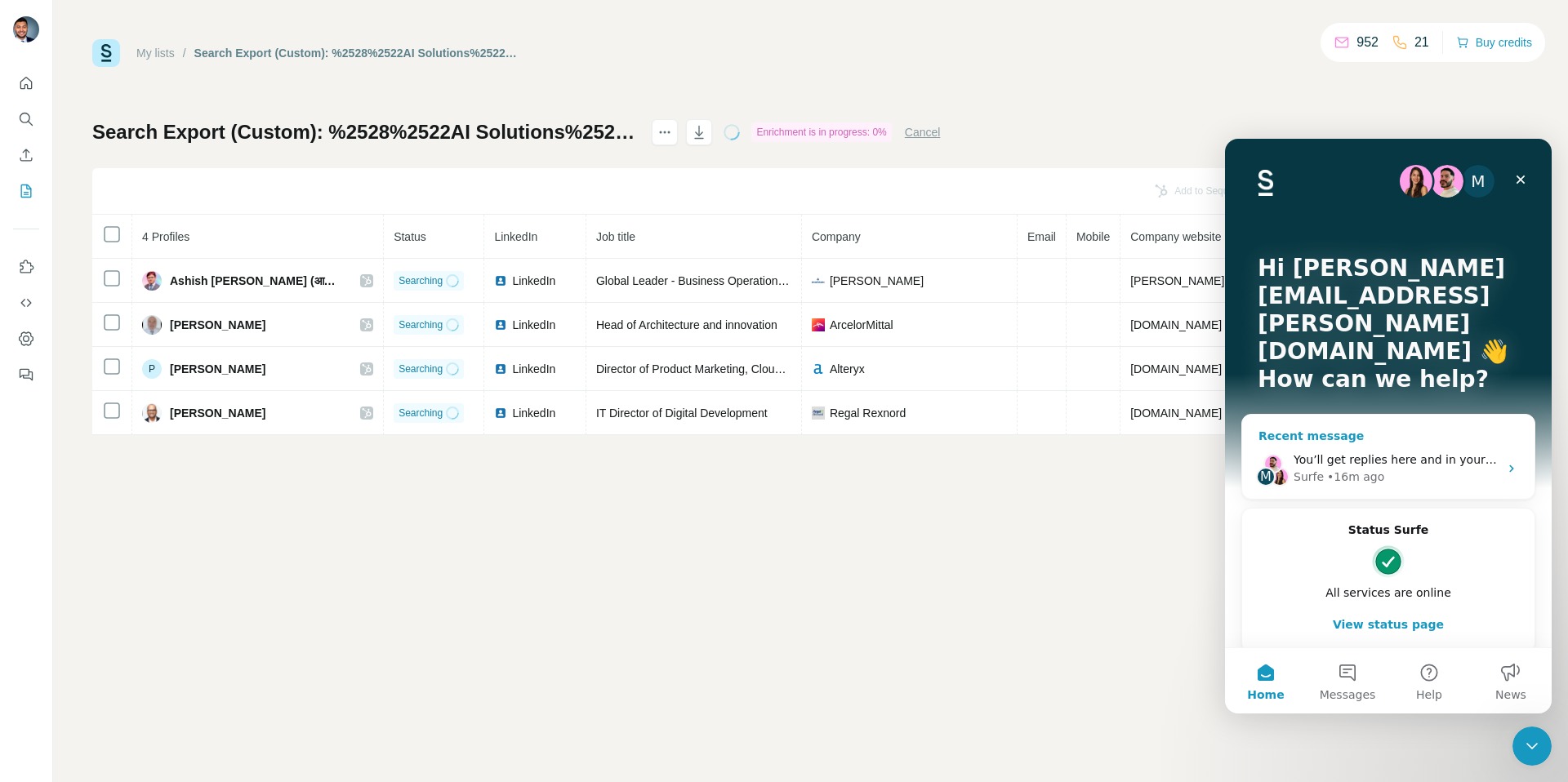
click at [1357, 468] on div "• 16m ago" at bounding box center [1356, 477] width 57 height 17
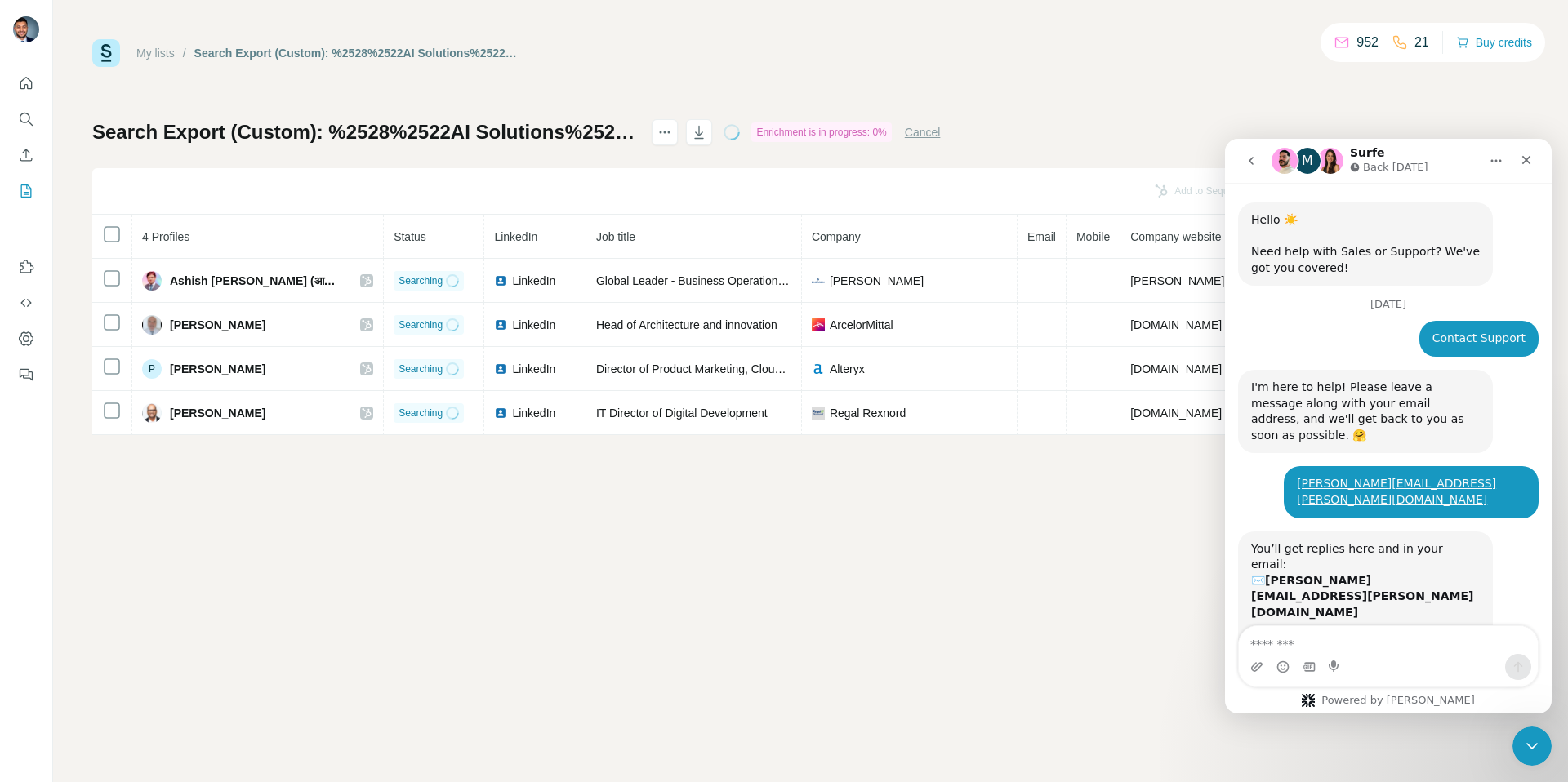
scroll to position [45, 0]
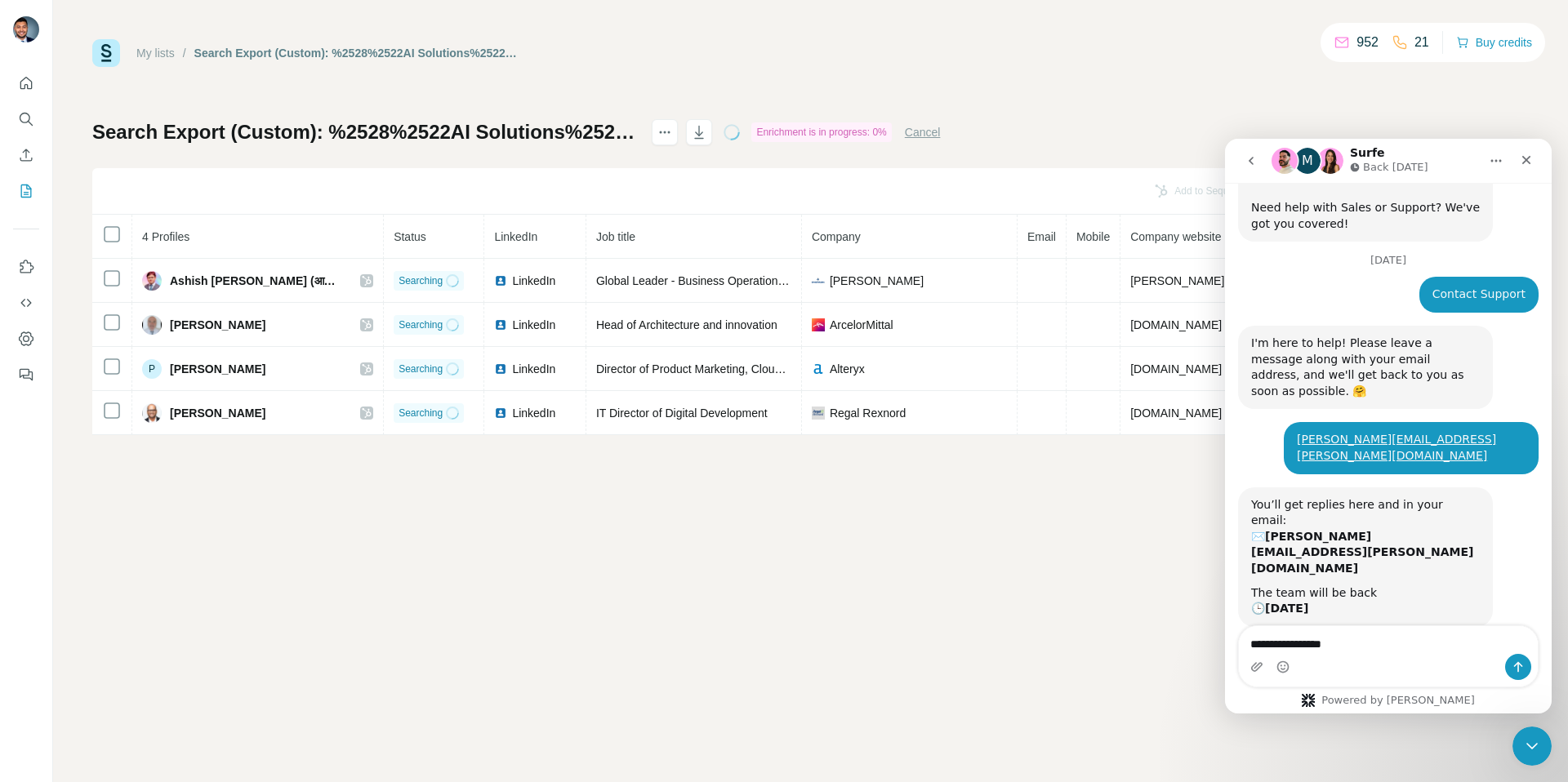
type textarea "**********"
